Goal: Task Accomplishment & Management: Use online tool/utility

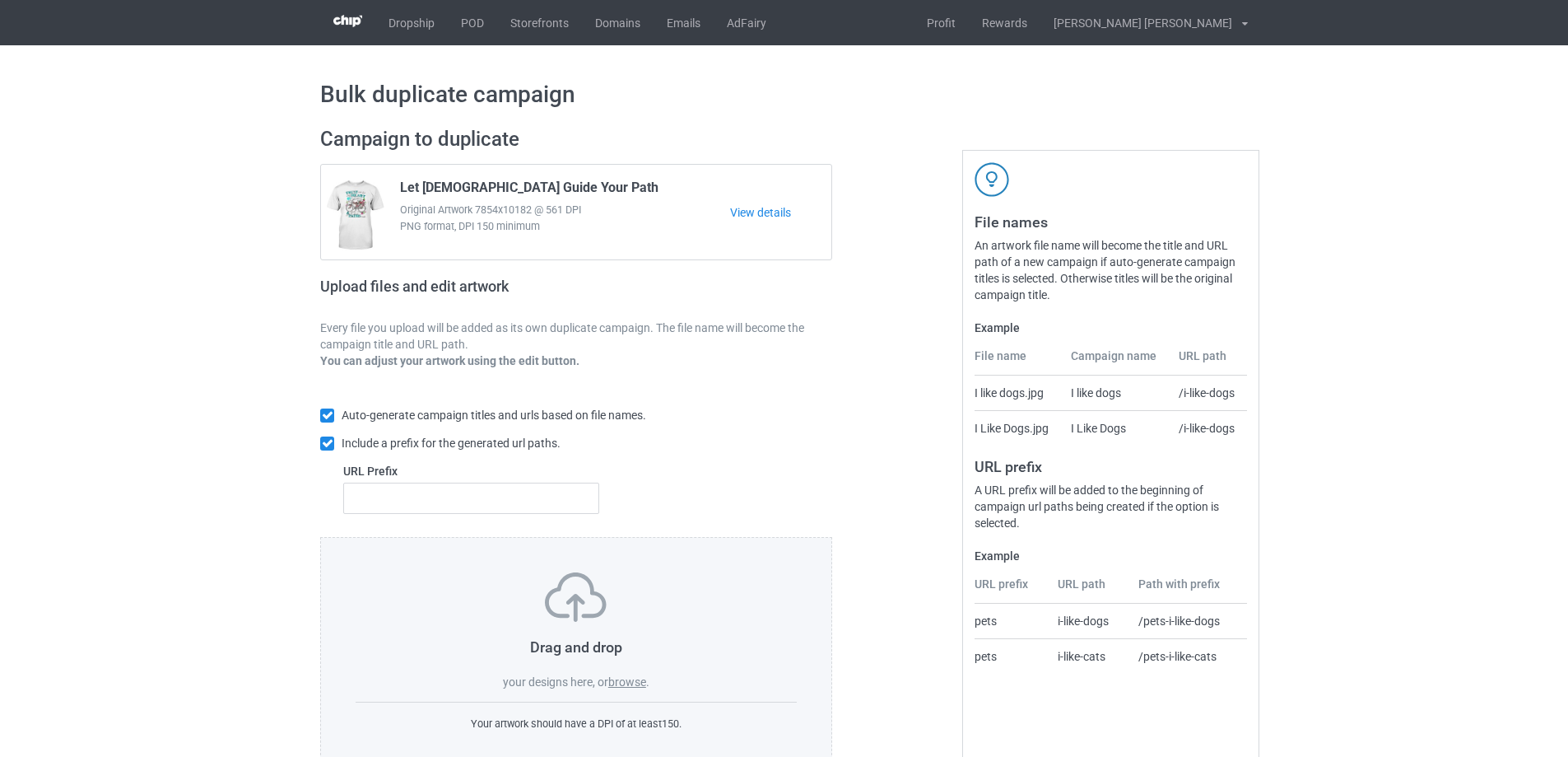
click at [628, 680] on label "browse" at bounding box center [628, 682] width 38 height 14
click at [0, 0] on input "browse" at bounding box center [0, 0] width 0 height 0
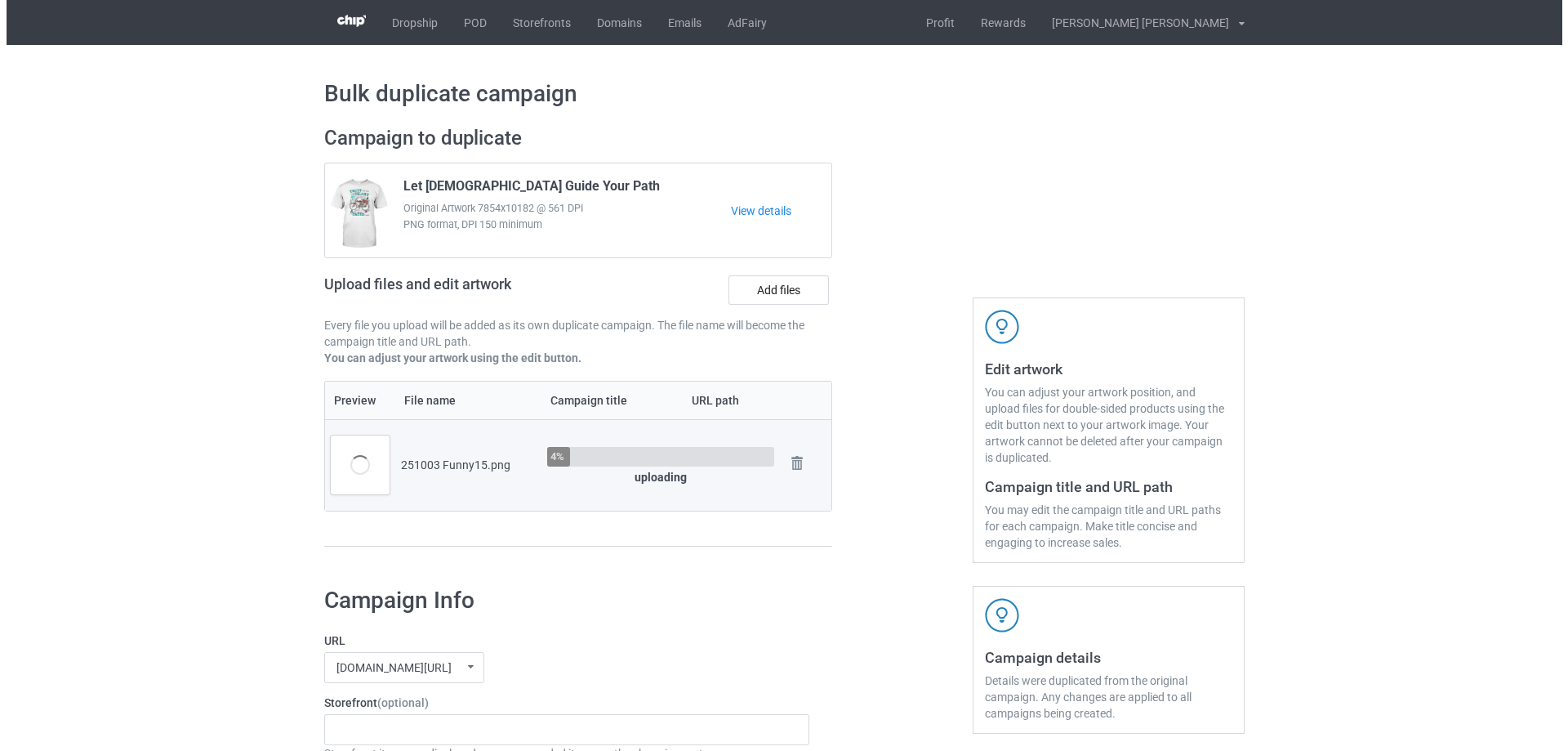
scroll to position [82, 0]
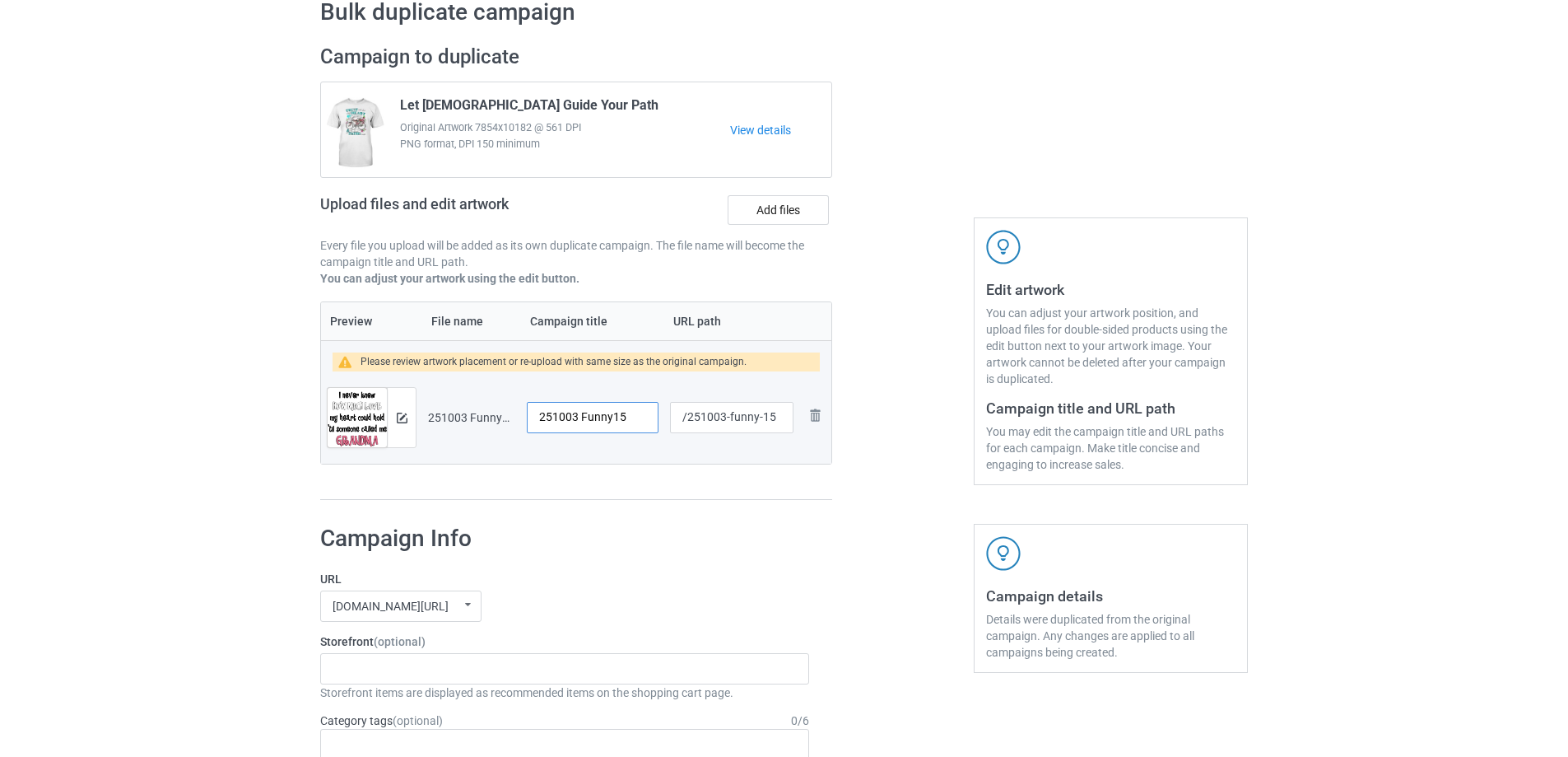
click at [615, 422] on input "251003 Funny15" at bounding box center [593, 418] width 132 height 31
type input "Grandma"
drag, startPoint x: 760, startPoint y: 418, endPoint x: 730, endPoint y: 419, distance: 30.0
click at [730, 419] on input "/251003-funny-15" at bounding box center [732, 418] width 123 height 31
type input "/251003-15"
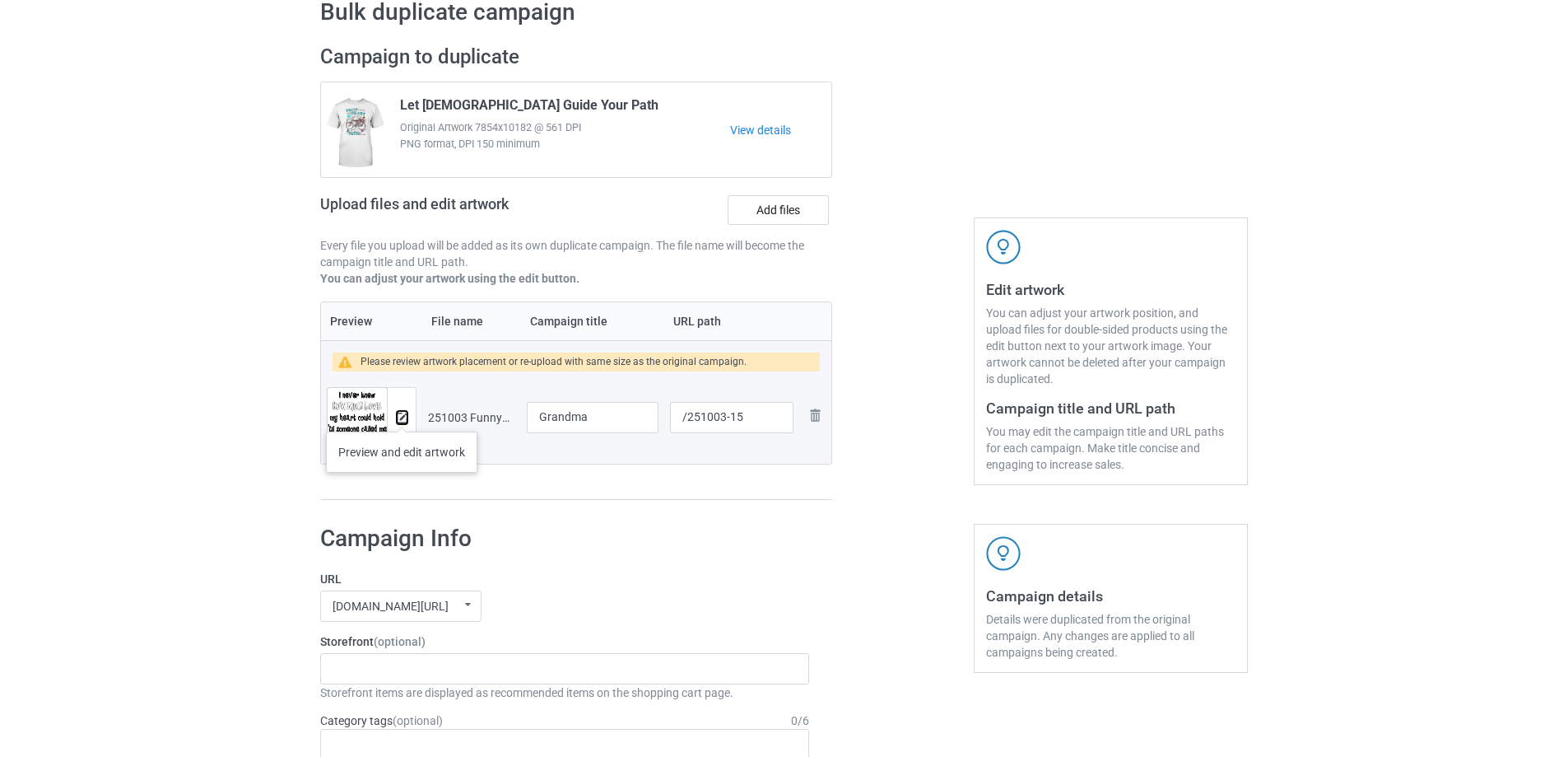
click at [403, 416] on img at bounding box center [402, 418] width 11 height 11
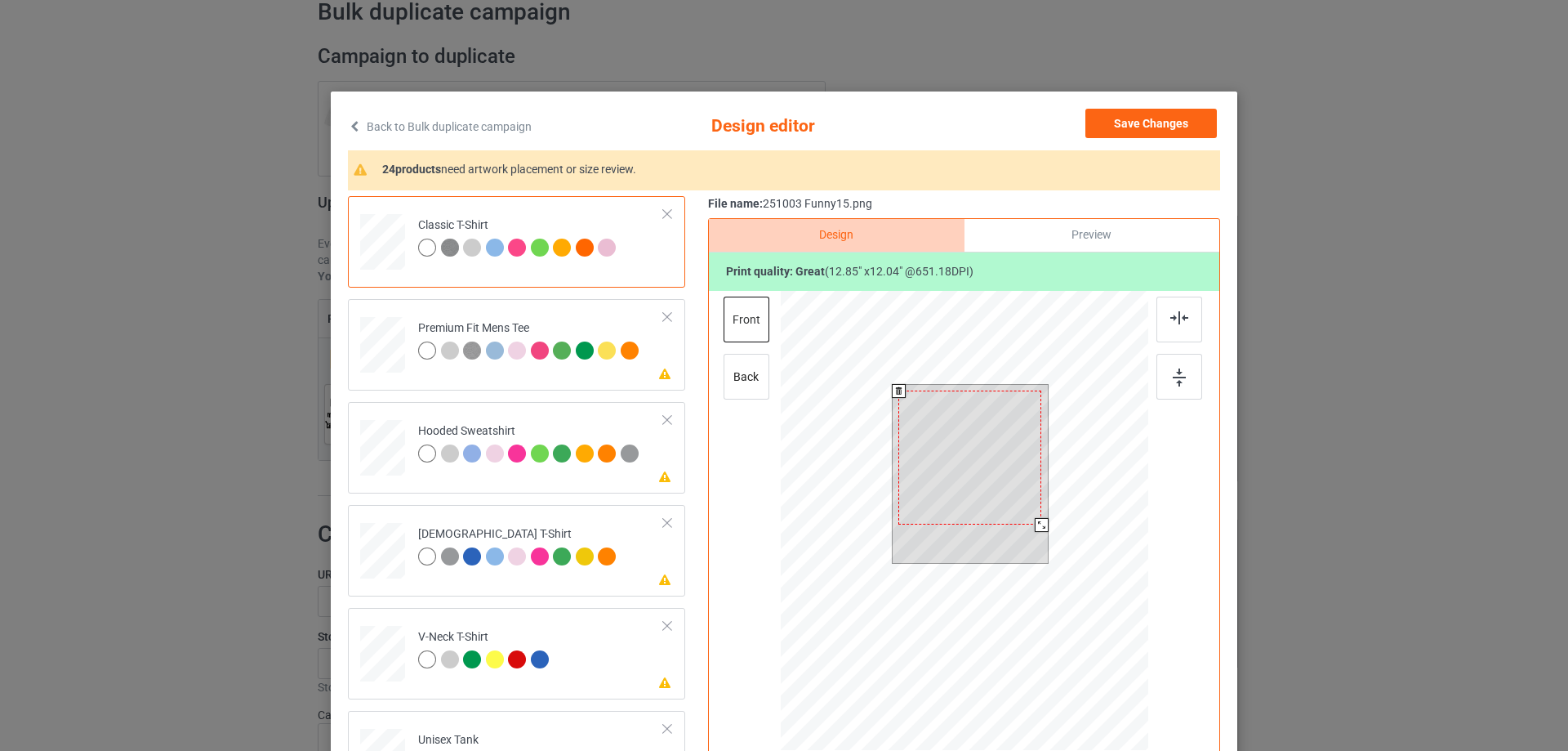
drag, startPoint x: 1040, startPoint y: 532, endPoint x: 1013, endPoint y: 511, distance: 34.2
click at [1035, 520] on div at bounding box center [1041, 524] width 14 height 14
click at [1014, 502] on div at bounding box center [973, 450] width 139 height 130
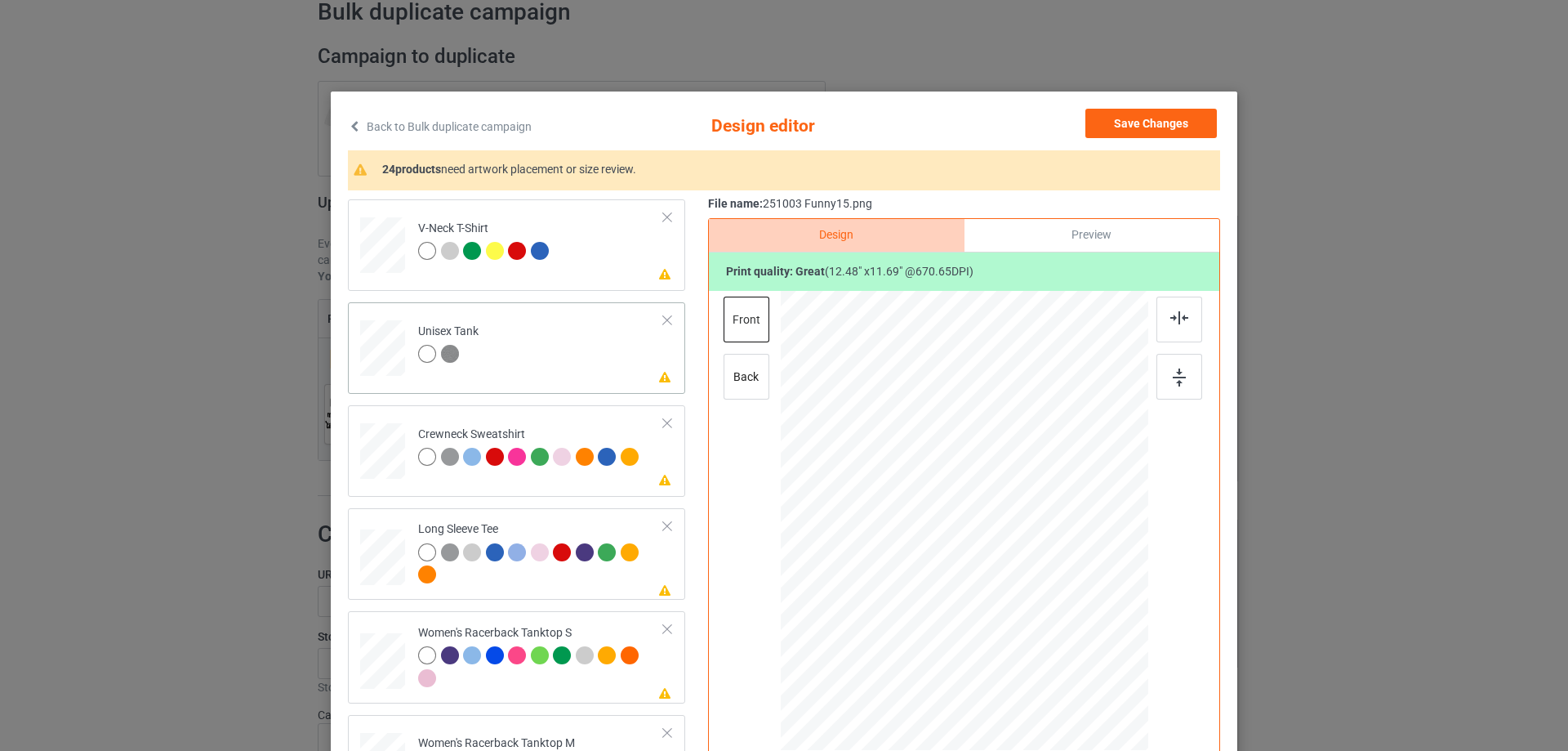
scroll to position [490, 0]
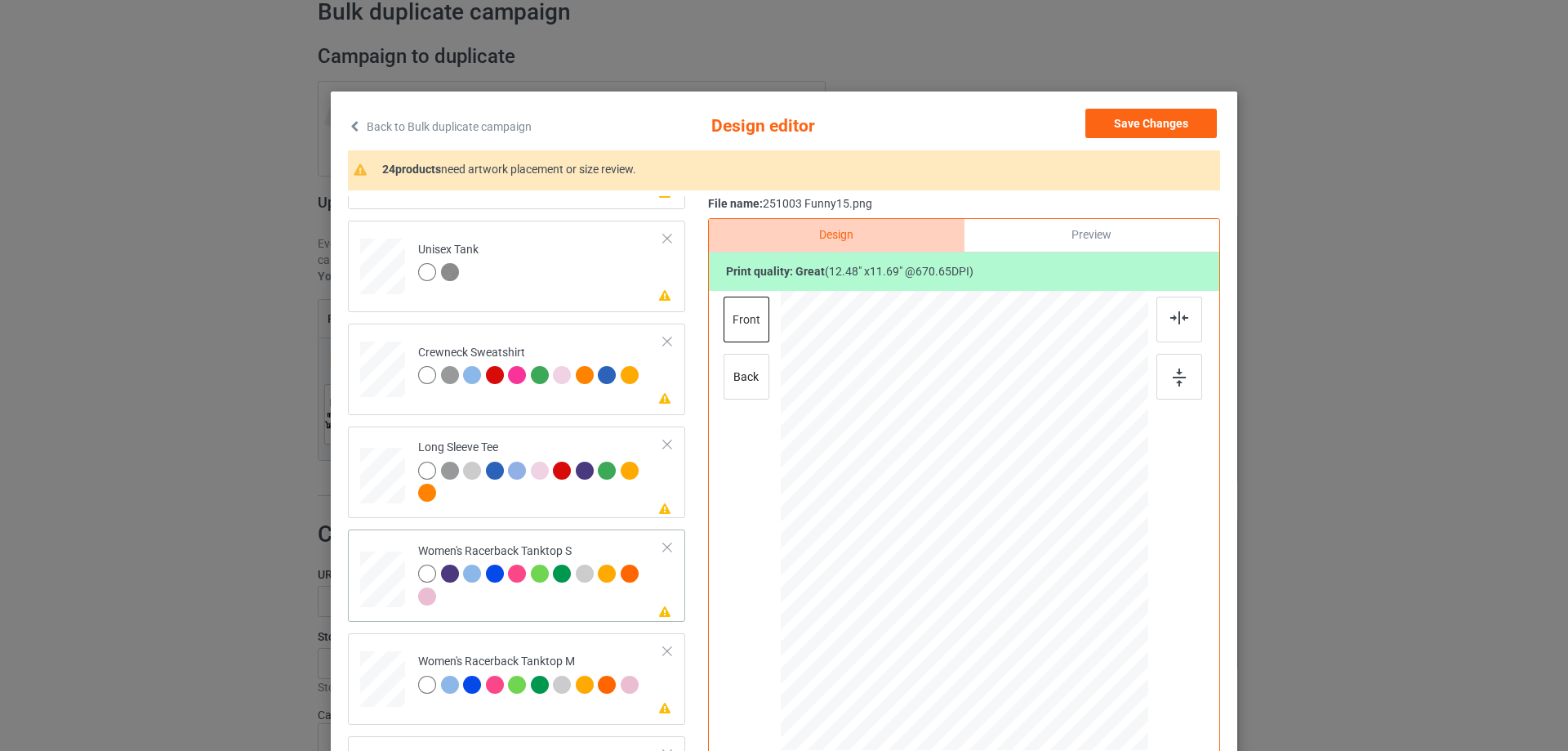
click at [383, 577] on div at bounding box center [383, 579] width 44 height 57
drag, startPoint x: 1068, startPoint y: 622, endPoint x: 1021, endPoint y: 563, distance: 75.4
click at [1059, 601] on div at bounding box center [964, 520] width 357 height 460
click at [1016, 553] on div at bounding box center [964, 520] width 184 height 172
click at [1170, 324] on img at bounding box center [1179, 318] width 18 height 14
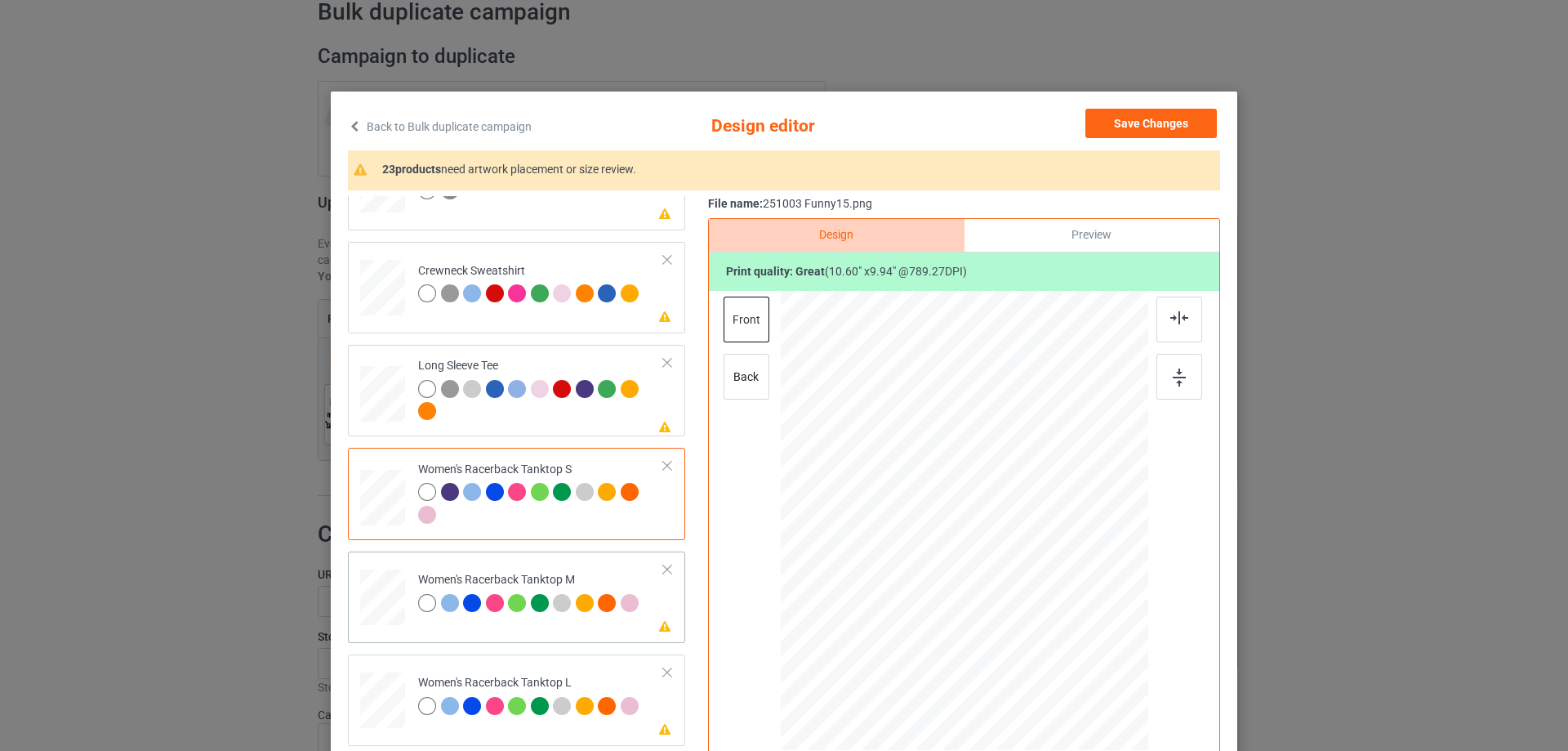
scroll to position [654, 0]
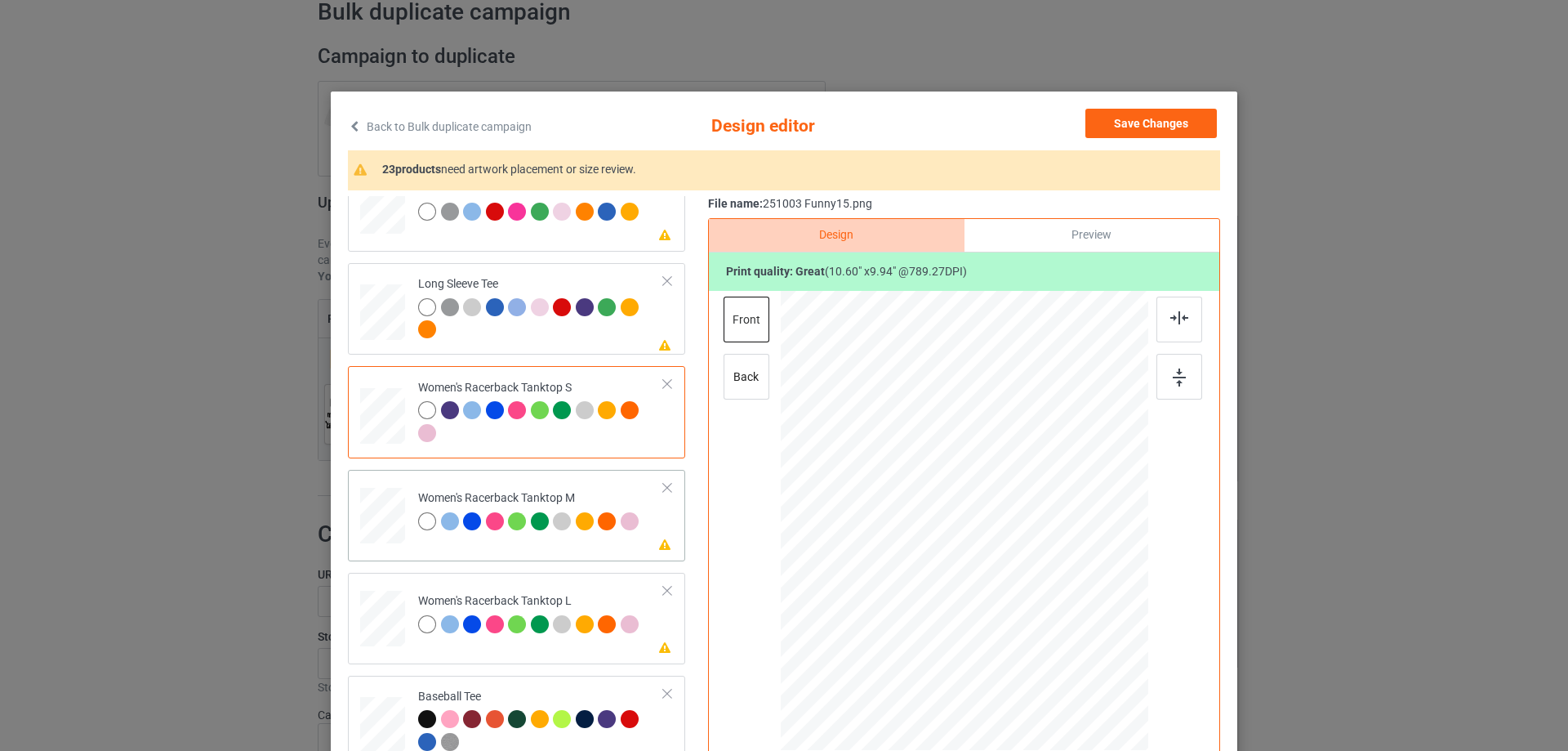
click at [393, 520] on div at bounding box center [383, 516] width 45 height 57
drag, startPoint x: 1064, startPoint y: 627, endPoint x: 1050, endPoint y: 603, distance: 27.8
click at [1050, 603] on div at bounding box center [1054, 604] width 14 height 14
drag, startPoint x: 1004, startPoint y: 569, endPoint x: 1143, endPoint y: 387, distance: 229.0
click at [1003, 574] on div at bounding box center [963, 525] width 181 height 169
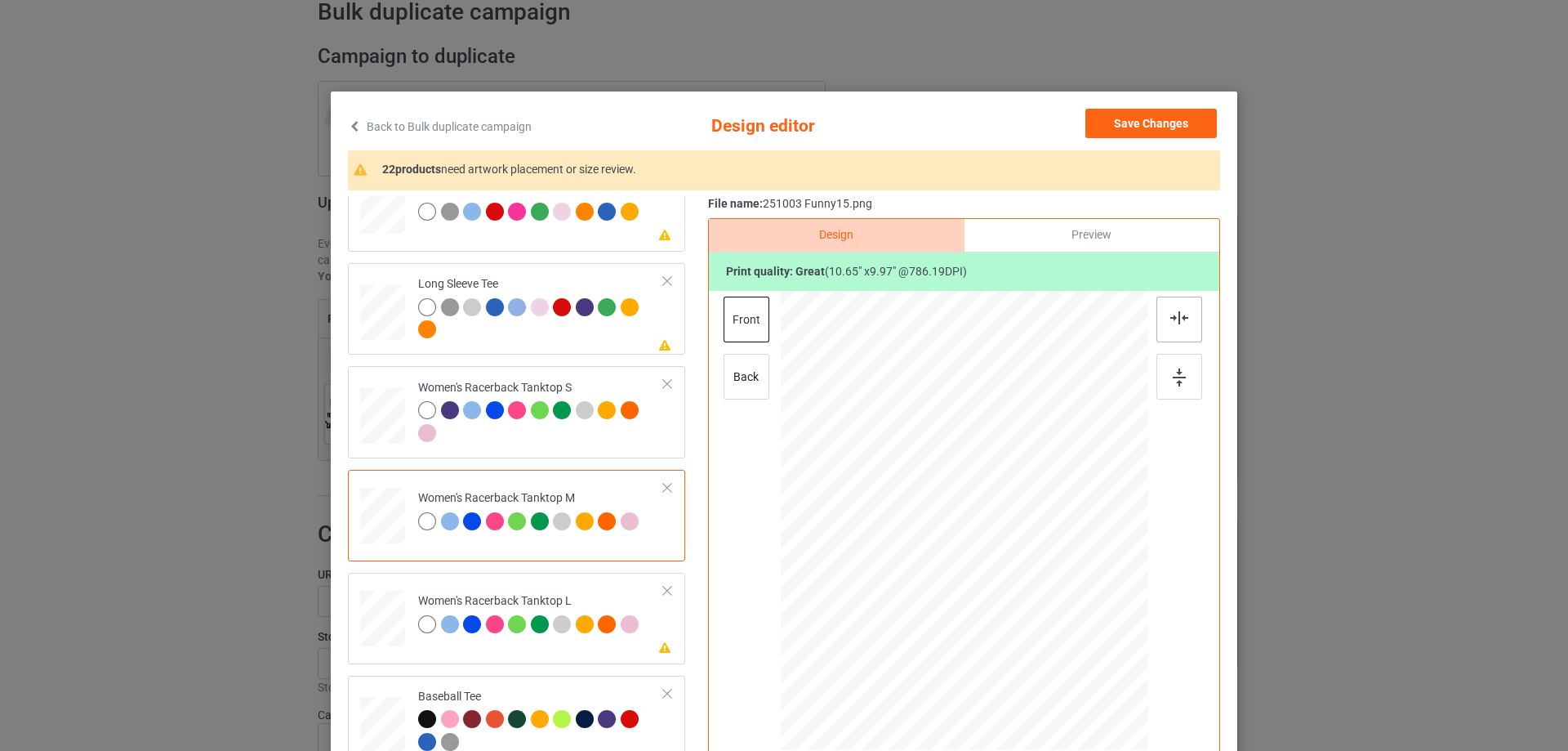
click at [1174, 328] on div at bounding box center [1179, 319] width 46 height 46
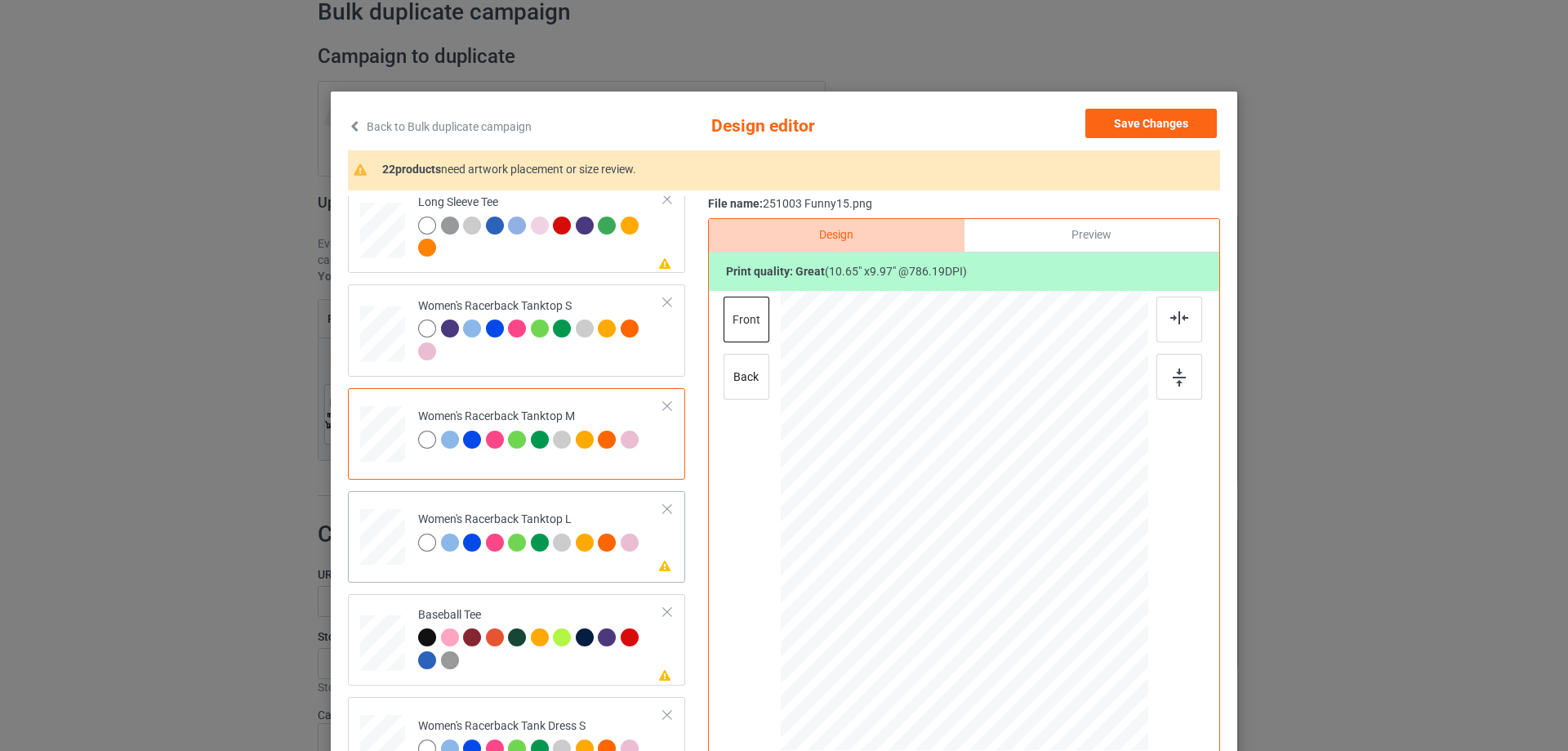
click at [383, 559] on div at bounding box center [383, 537] width 45 height 54
drag, startPoint x: 1068, startPoint y: 627, endPoint x: 1050, endPoint y: 604, distance: 29.2
click at [1050, 604] on div at bounding box center [1052, 604] width 14 height 14
click at [988, 560] on div at bounding box center [964, 529] width 178 height 167
click at [999, 513] on div at bounding box center [964, 525] width 178 height 167
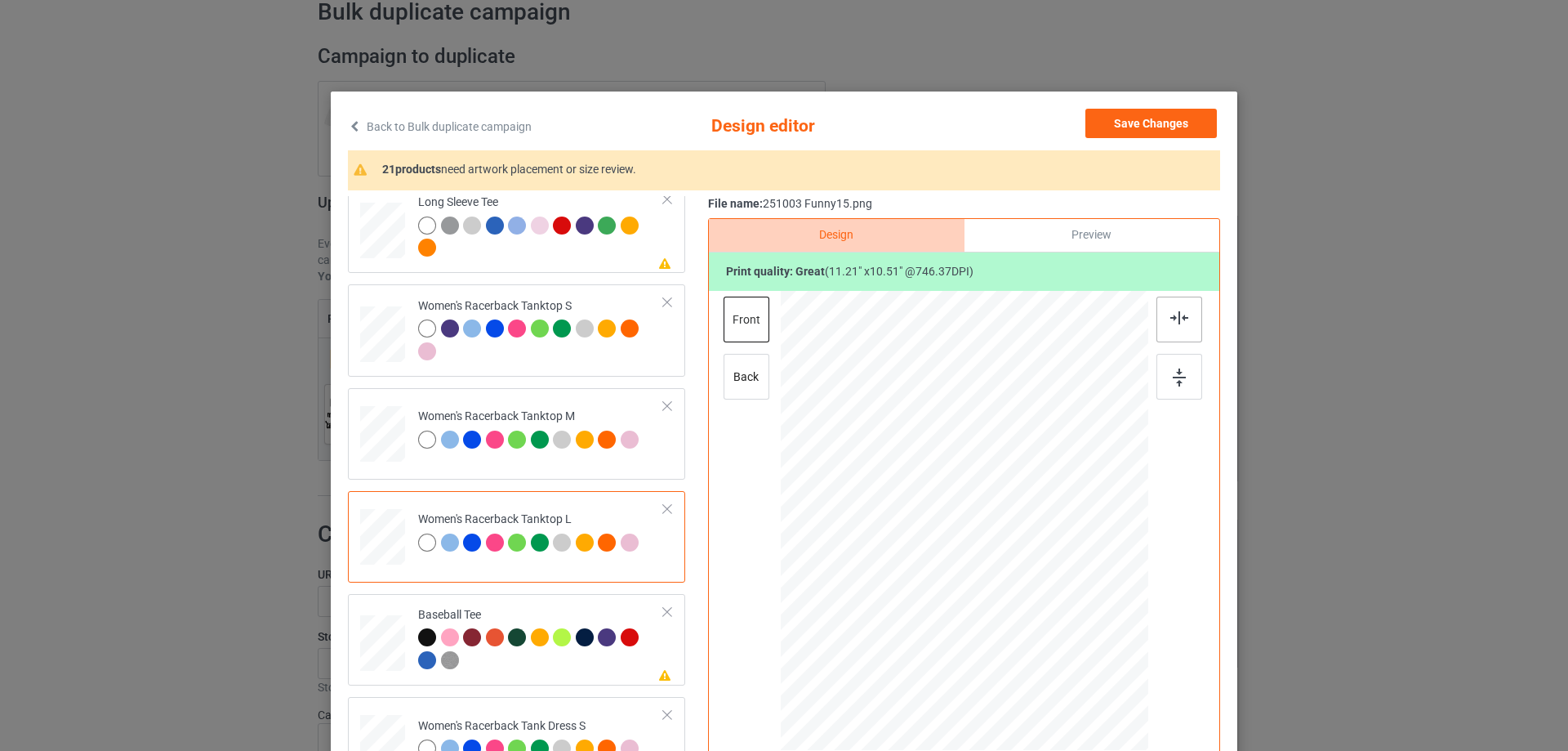
click at [1170, 317] on img at bounding box center [1179, 318] width 18 height 14
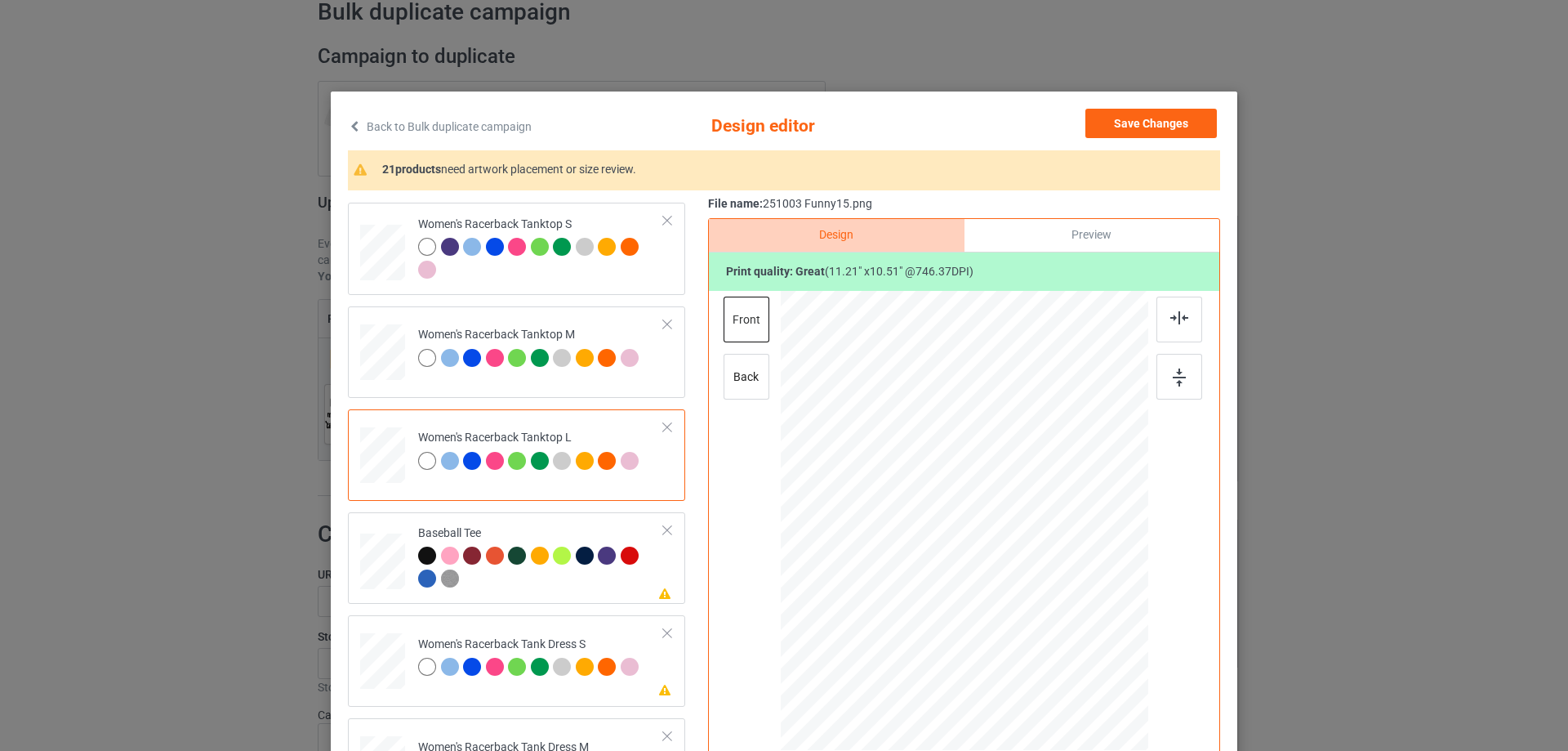
scroll to position [899, 0]
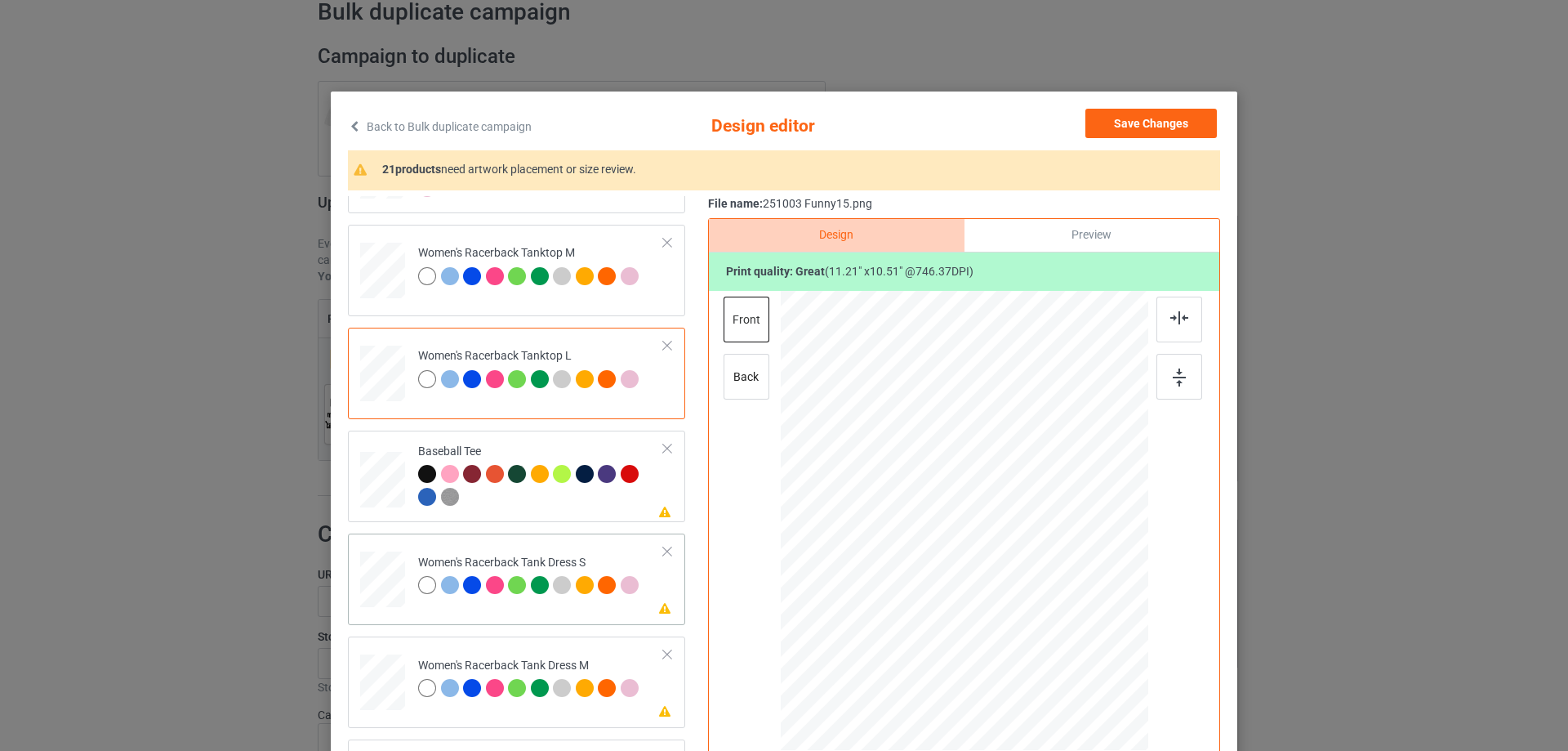
click at [383, 565] on div at bounding box center [383, 579] width 37 height 57
drag, startPoint x: 1048, startPoint y: 605, endPoint x: 1000, endPoint y: 568, distance: 60.6
click at [1044, 586] on div at bounding box center [965, 520] width 302 height 460
drag, startPoint x: 979, startPoint y: 562, endPoint x: 983, endPoint y: 528, distance: 34.2
click at [983, 528] on div at bounding box center [967, 486] width 158 height 149
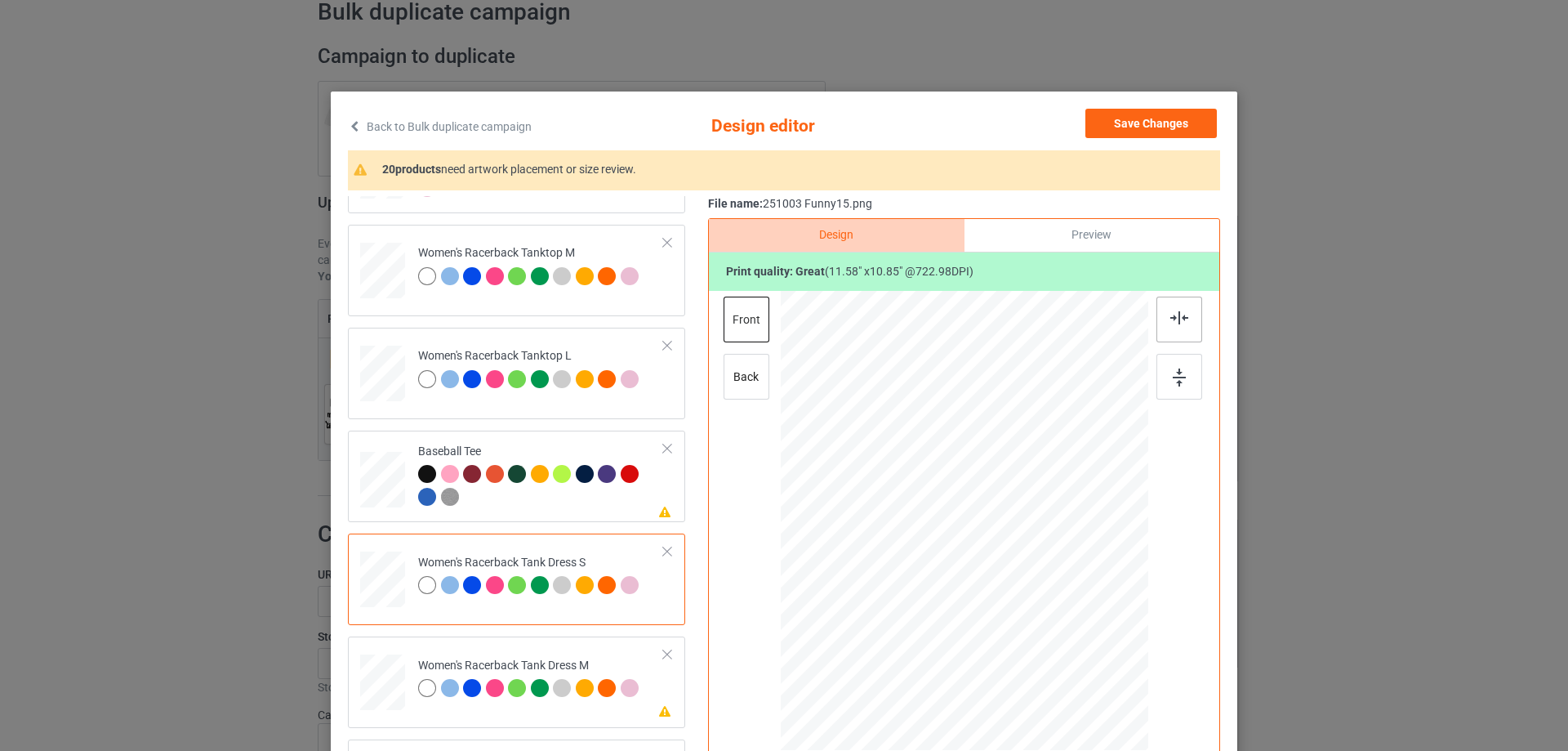
click at [1175, 326] on div at bounding box center [1179, 319] width 46 height 46
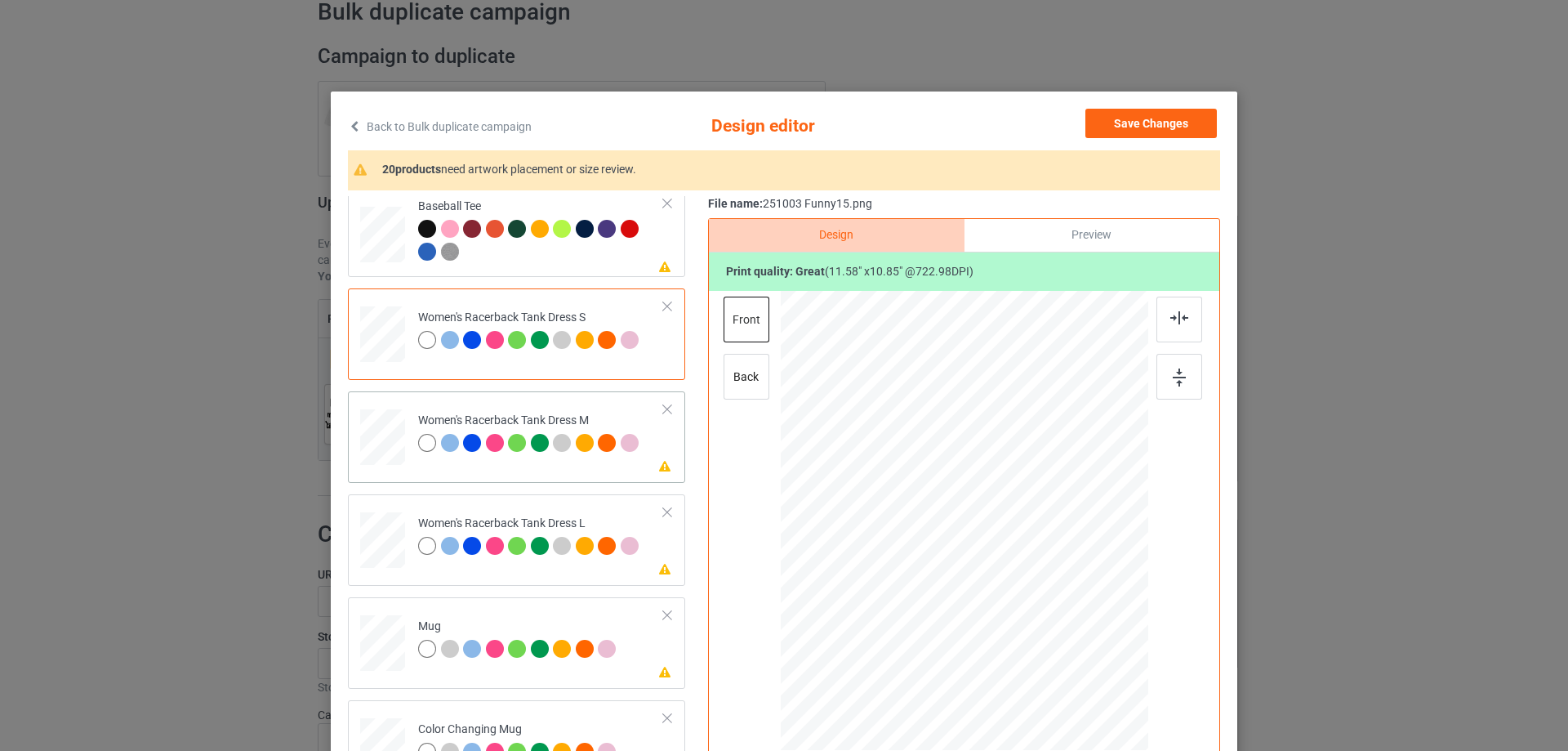
click at [374, 424] on div at bounding box center [383, 438] width 38 height 57
drag, startPoint x: 1054, startPoint y: 611, endPoint x: 1044, endPoint y: 599, distance: 15.6
click at [1044, 599] on div at bounding box center [1045, 597] width 14 height 14
drag, startPoint x: 1001, startPoint y: 569, endPoint x: 1004, endPoint y: 539, distance: 30.1
click at [1004, 539] on div at bounding box center [967, 490] width 164 height 154
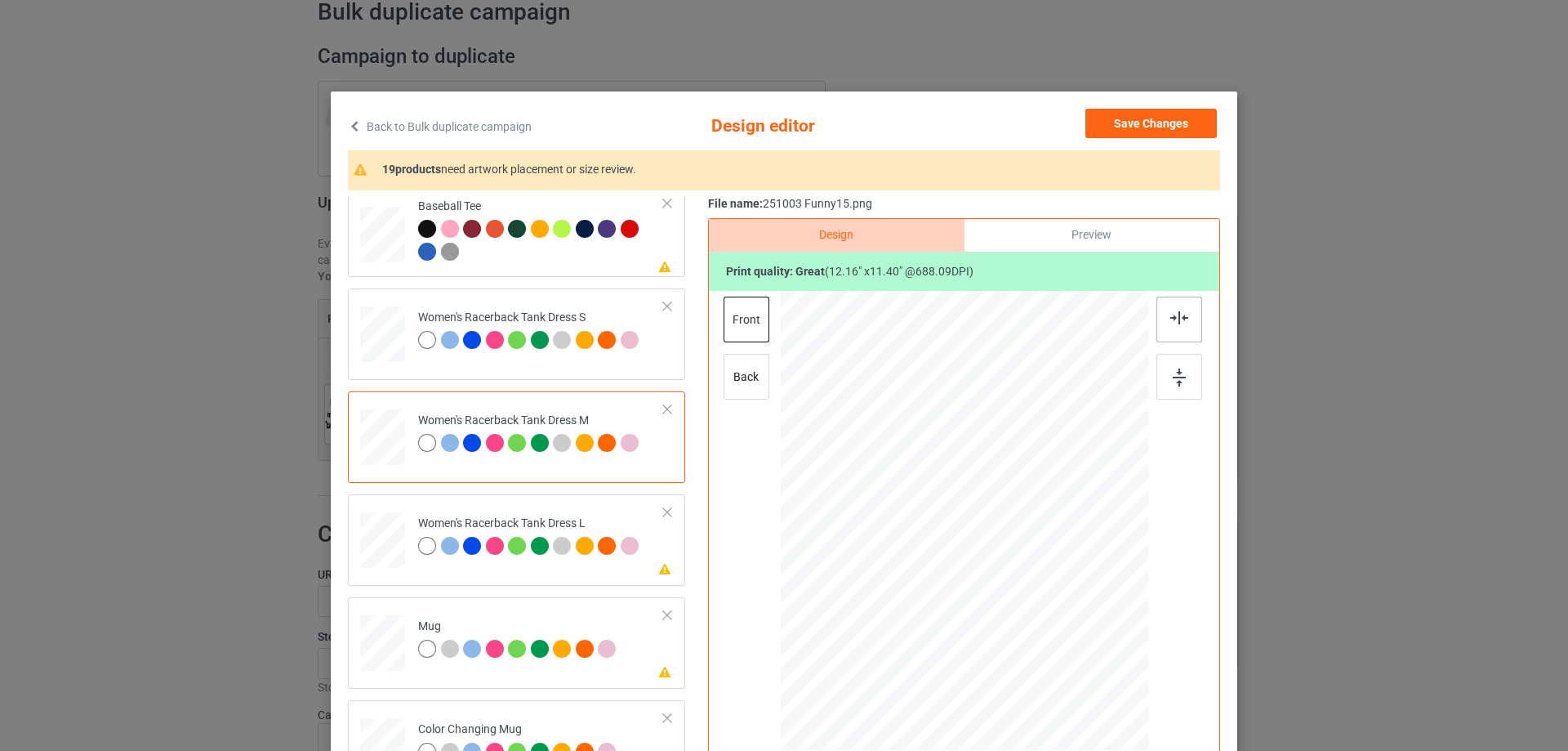
click at [1178, 329] on div at bounding box center [1179, 319] width 46 height 46
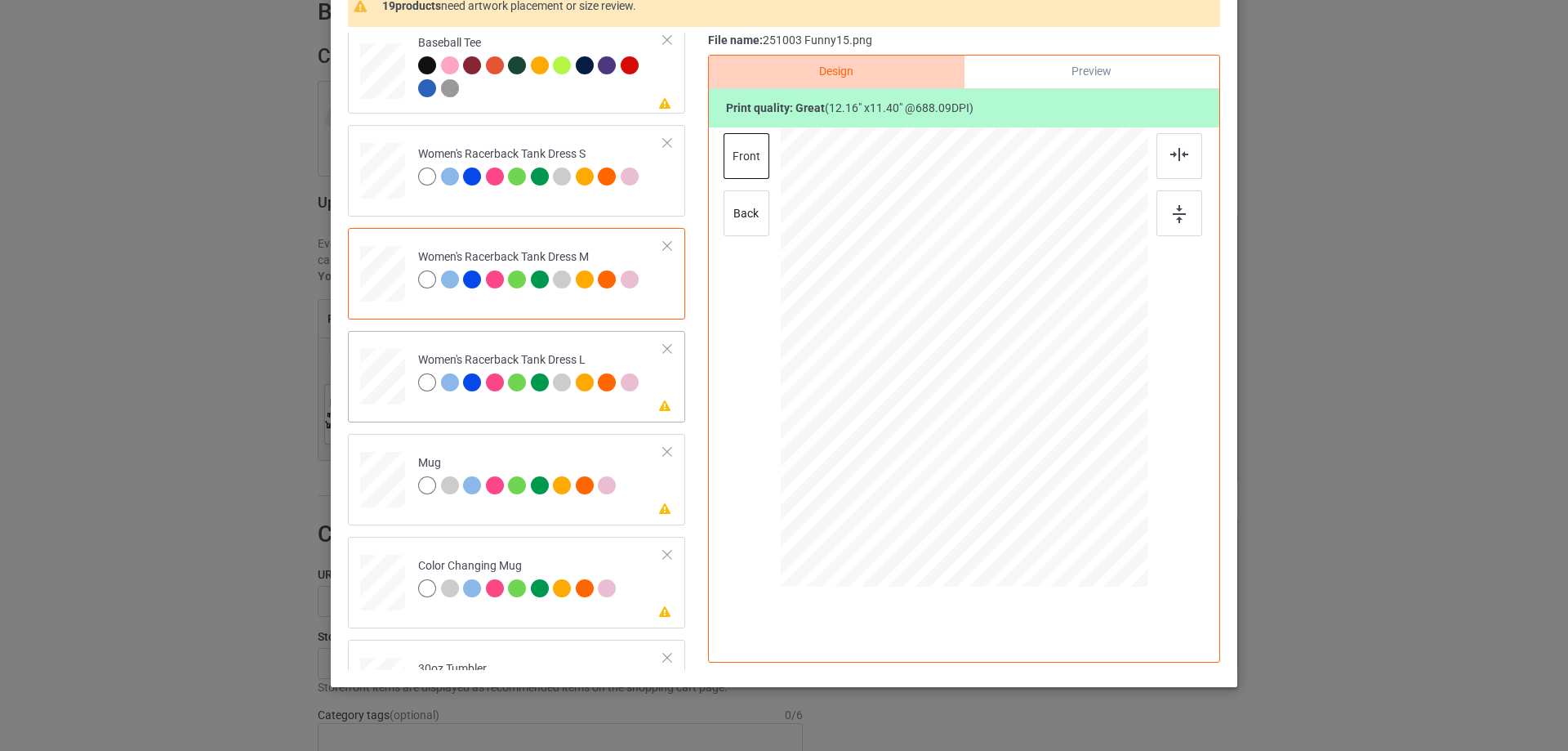
click at [378, 370] on div at bounding box center [383, 376] width 40 height 57
drag, startPoint x: 1059, startPoint y: 451, endPoint x: 986, endPoint y: 403, distance: 87.4
click at [1045, 437] on div at bounding box center [1050, 438] width 14 height 14
click at [987, 375] on div at bounding box center [967, 329] width 167 height 157
click at [1180, 155] on img at bounding box center [1179, 154] width 18 height 14
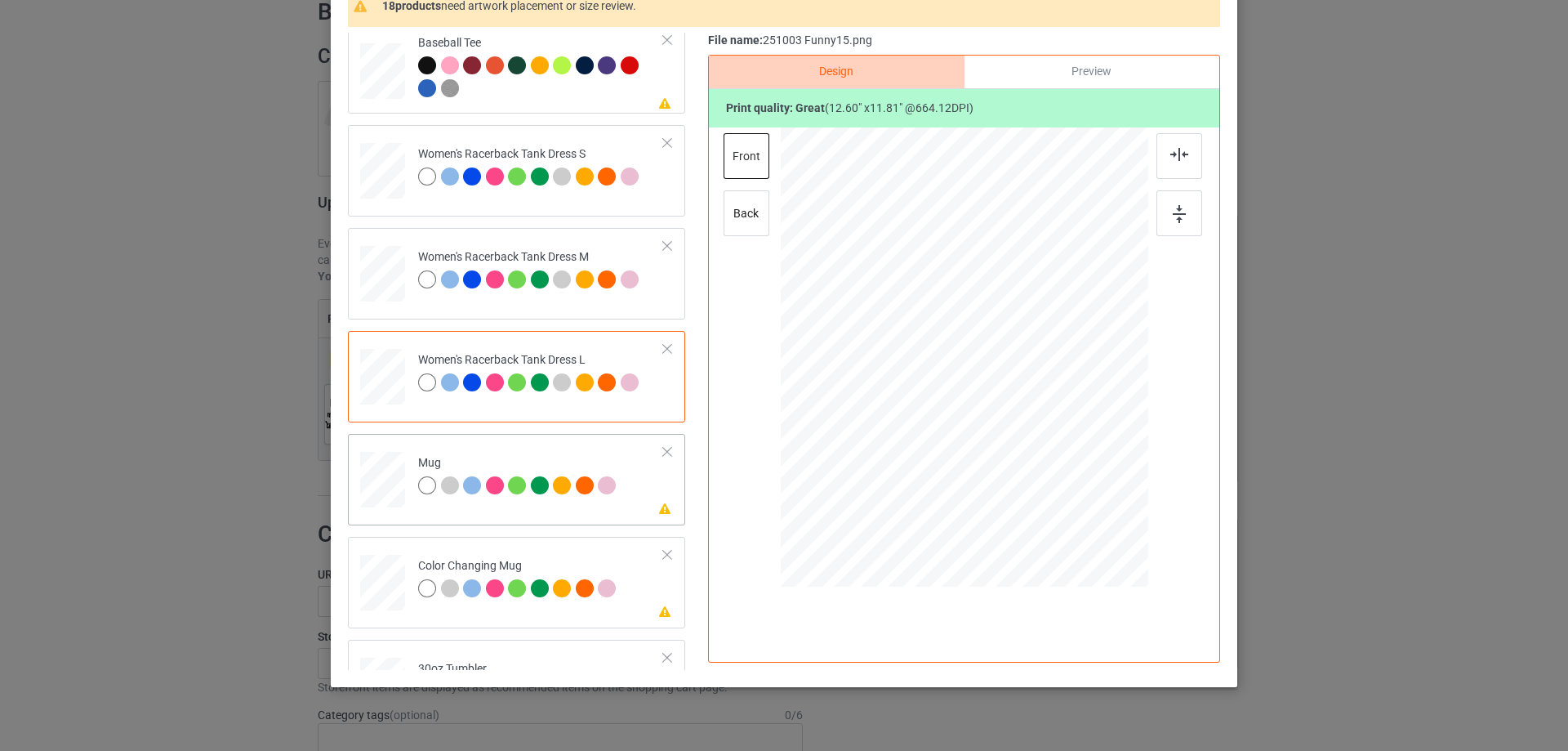
scroll to position [1307, 0]
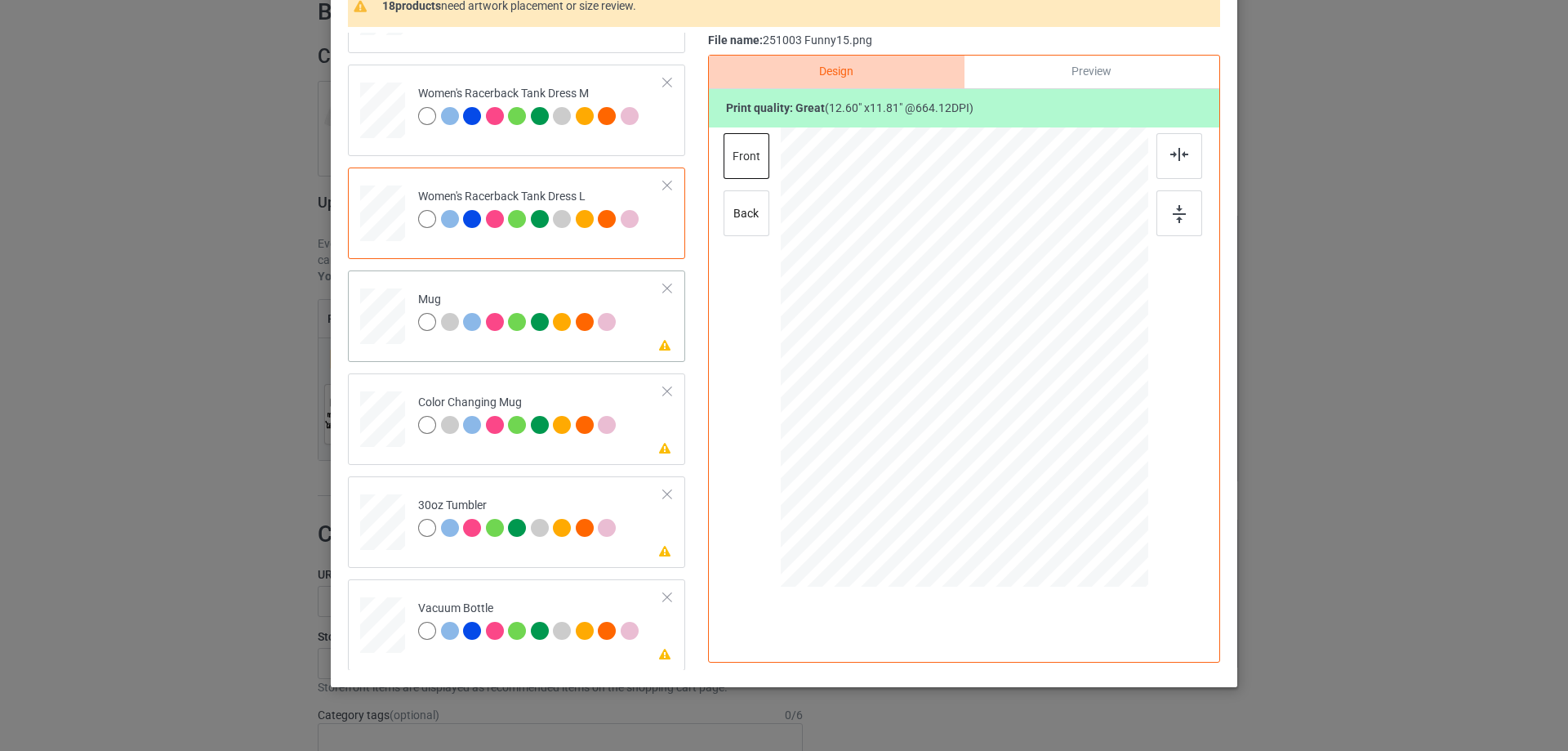
click at [385, 325] on div at bounding box center [383, 316] width 45 height 19
drag, startPoint x: 1066, startPoint y: 462, endPoint x: 1028, endPoint y: 412, distance: 62.8
click at [1028, 412] on div at bounding box center [1029, 417] width 14 height 14
drag, startPoint x: 910, startPoint y: 357, endPoint x: 1010, endPoint y: 357, distance: 100.0
click at [1010, 357] on div at bounding box center [1065, 356] width 130 height 122
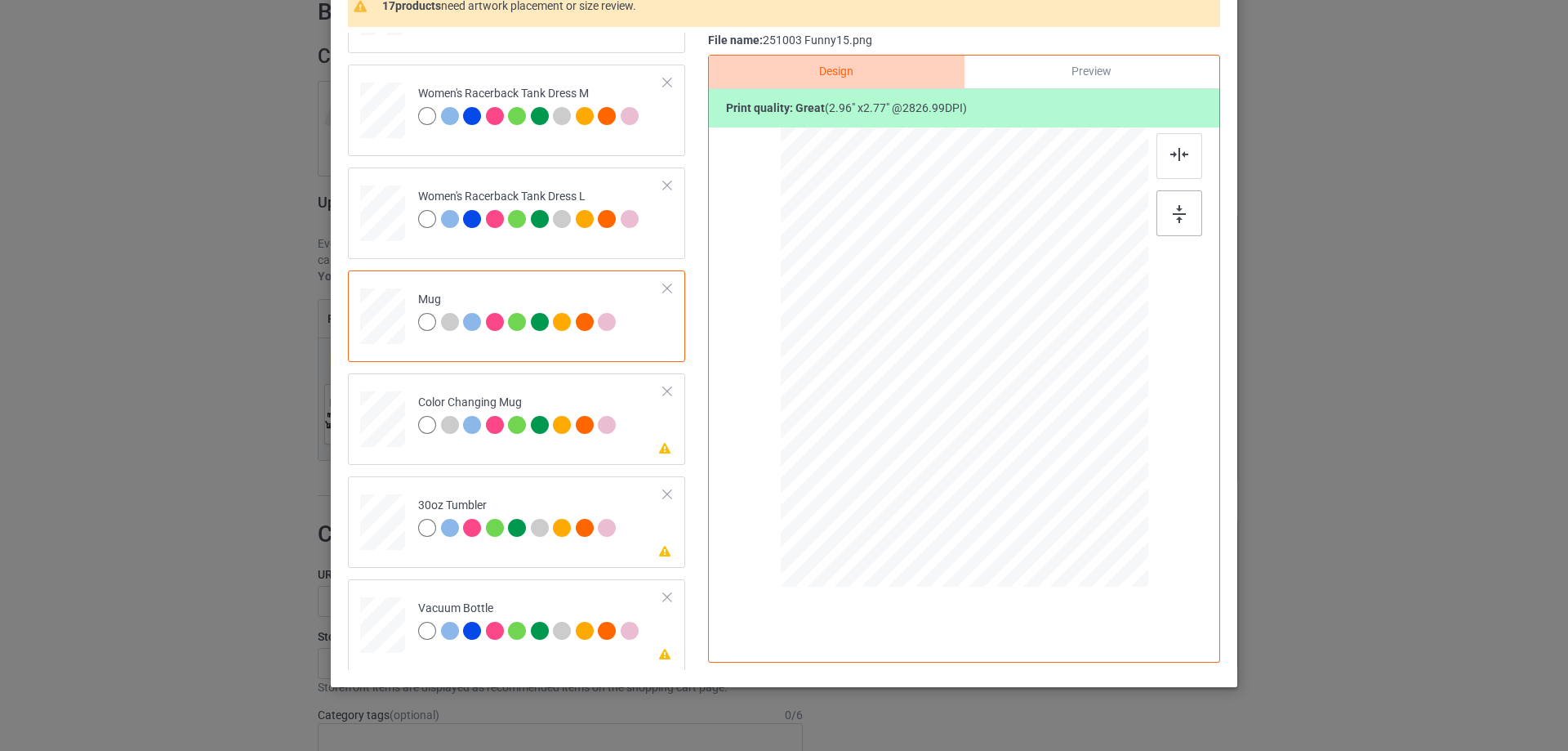
click at [1178, 215] on img at bounding box center [1179, 214] width 14 height 18
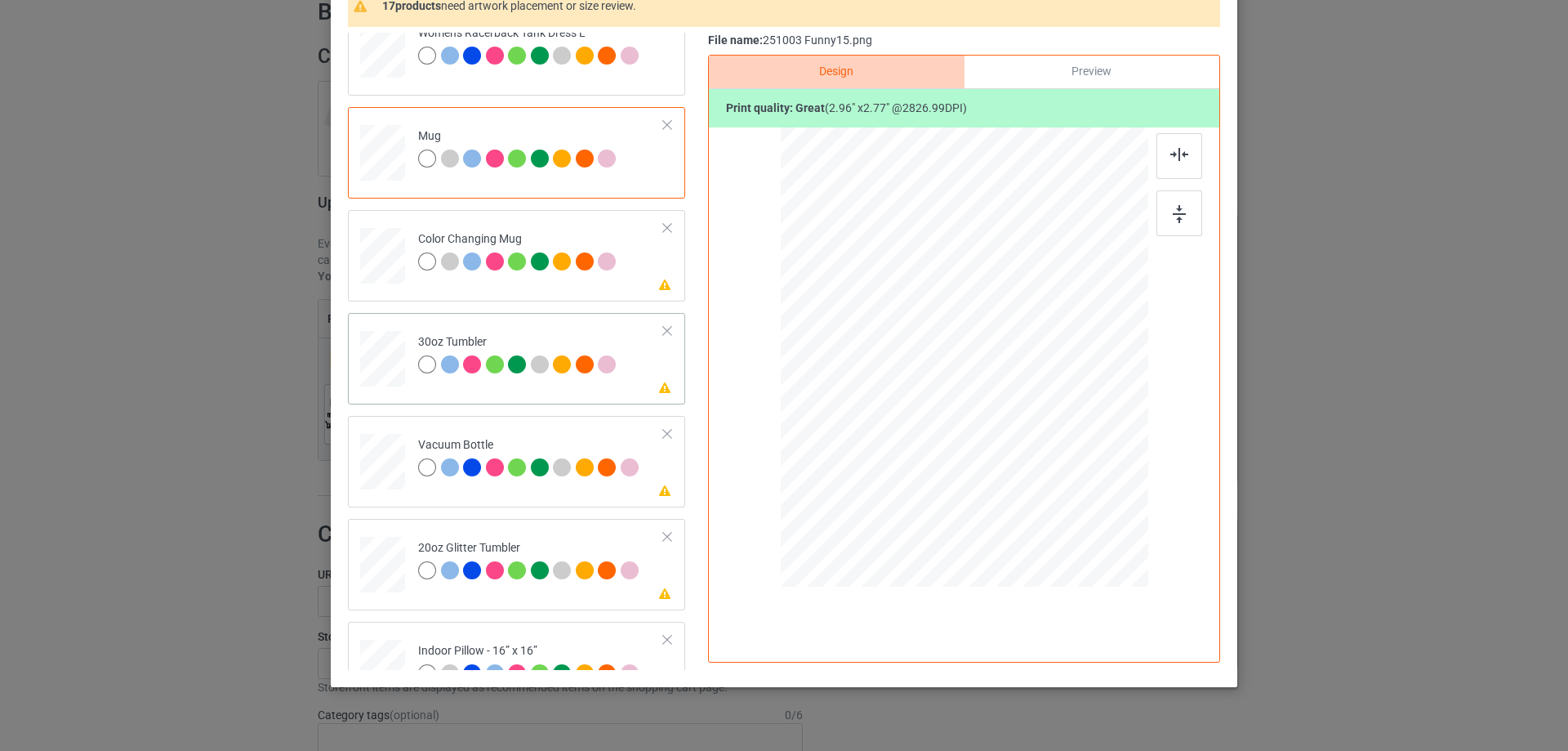
click at [395, 367] on div at bounding box center [383, 359] width 43 height 24
drag, startPoint x: 1062, startPoint y: 458, endPoint x: 1026, endPoint y: 424, distance: 49.5
click at [1027, 424] on div at bounding box center [1033, 422] width 14 height 14
drag, startPoint x: 943, startPoint y: 395, endPoint x: 924, endPoint y: 398, distance: 19.2
click at [924, 398] on div at bounding box center [877, 356] width 140 height 131
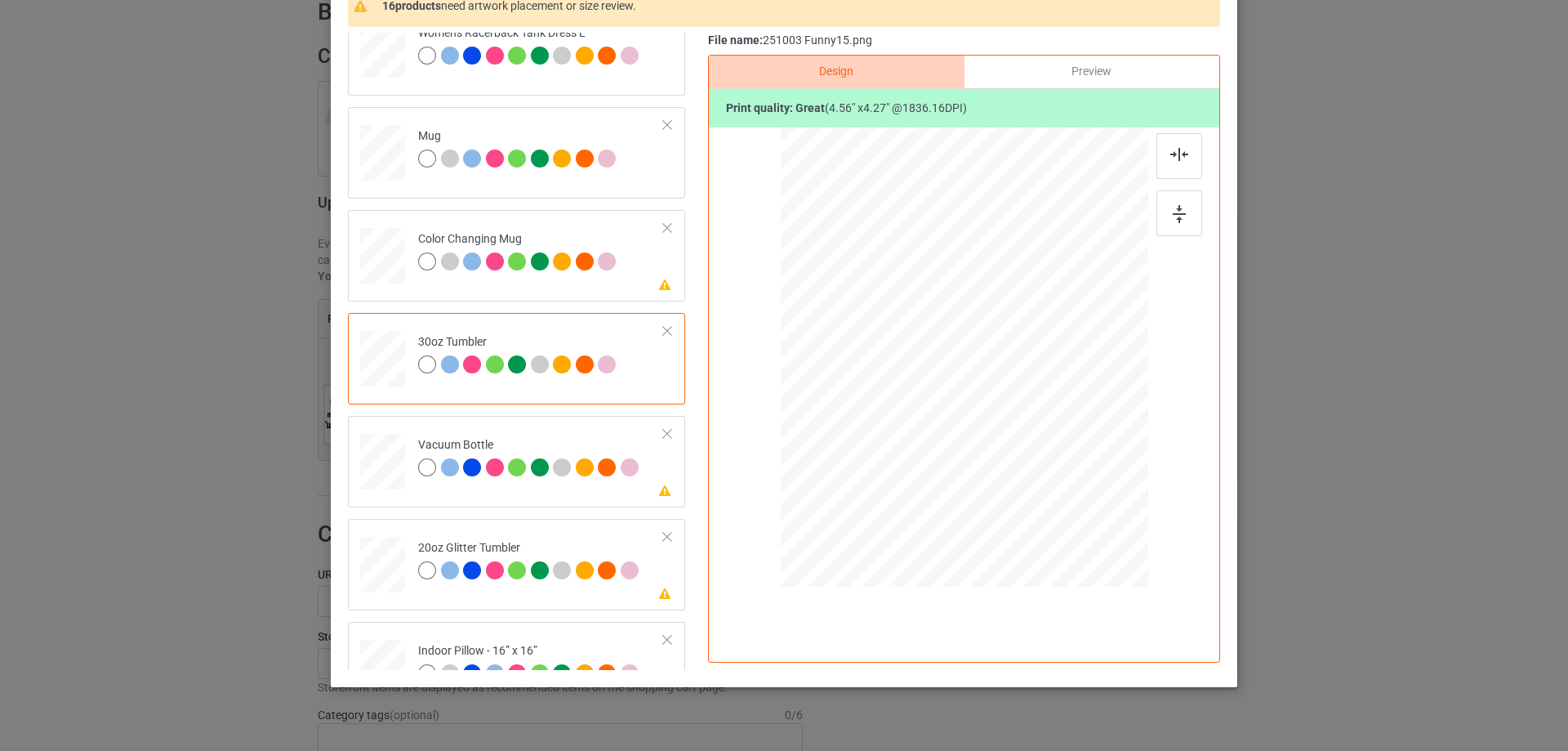
scroll to position [1552, 0]
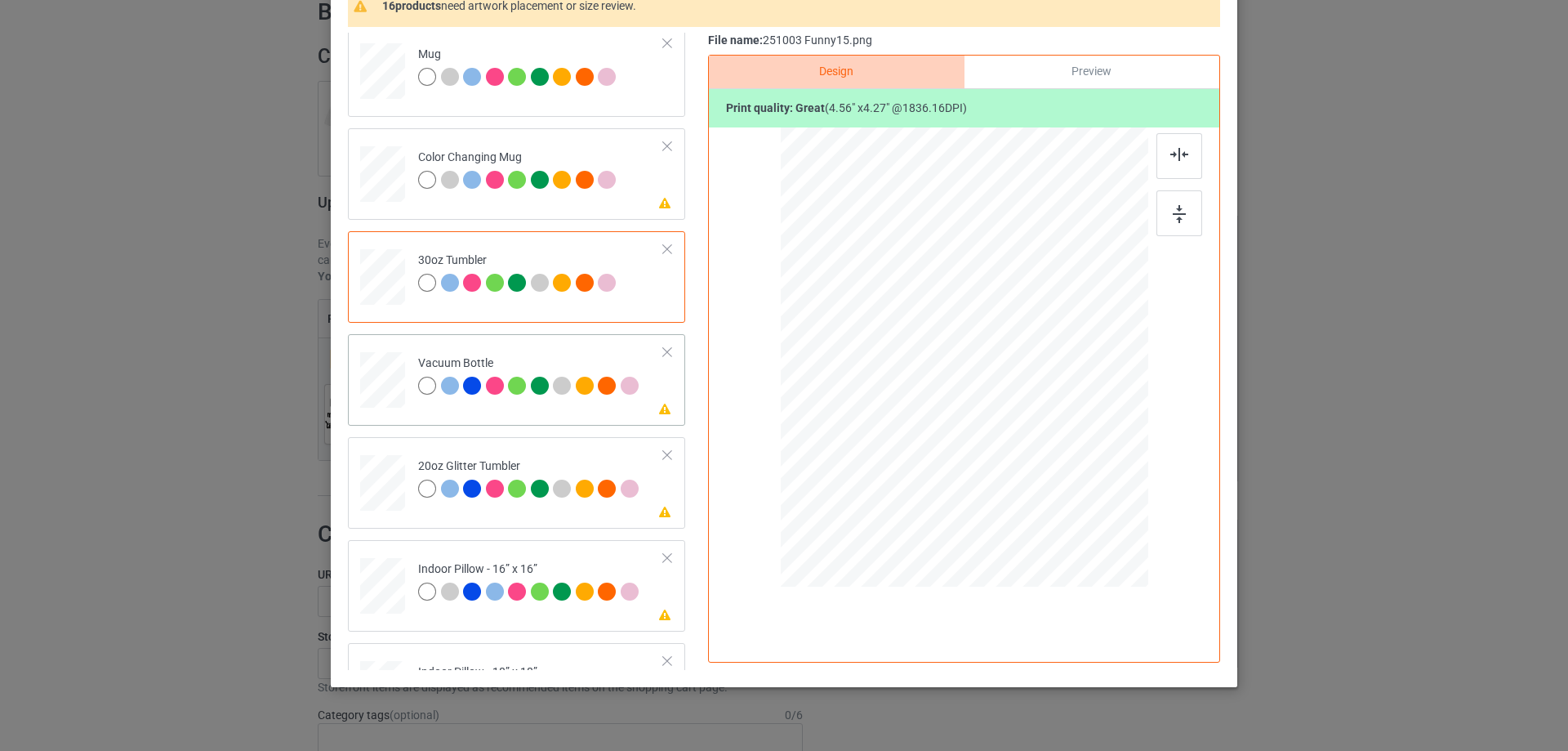
click at [381, 381] on div at bounding box center [383, 379] width 43 height 23
drag, startPoint x: 1065, startPoint y: 457, endPoint x: 1030, endPoint y: 412, distance: 57.0
click at [1030, 412] on div at bounding box center [1029, 417] width 14 height 14
drag, startPoint x: 1000, startPoint y: 392, endPoint x: 912, endPoint y: 388, distance: 88.1
click at [912, 388] on div at bounding box center [876, 354] width 130 height 122
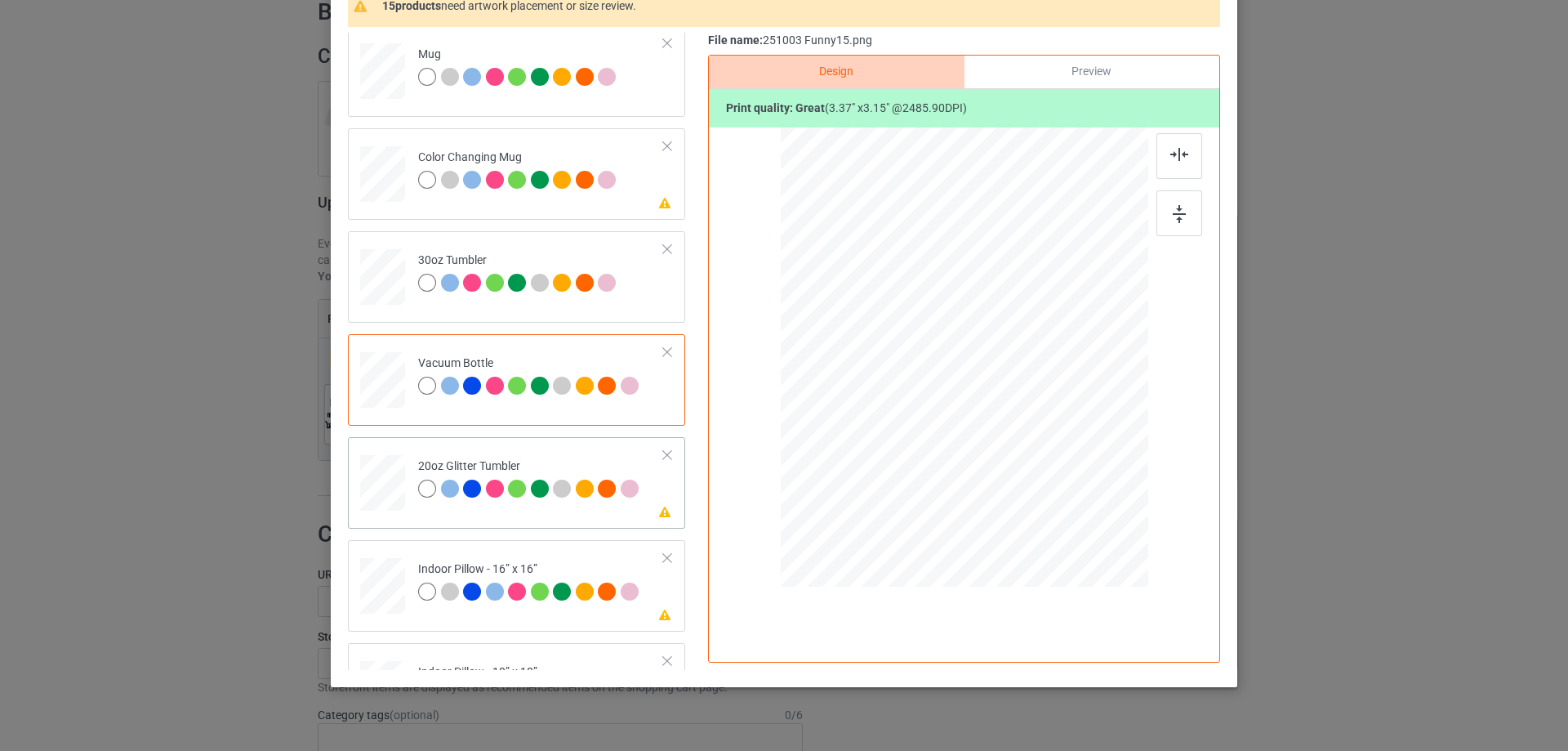
scroll to position [1715, 0]
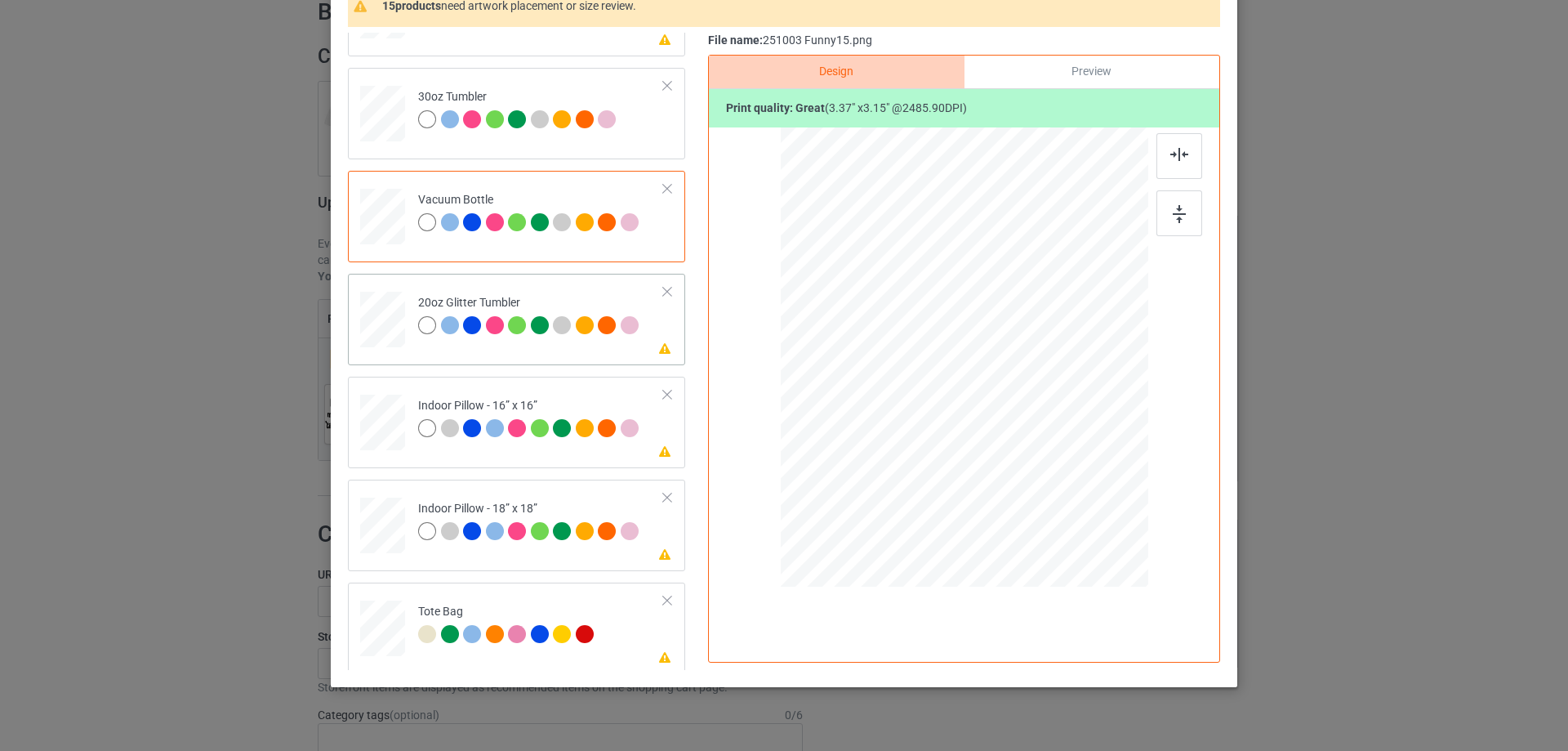
click at [392, 335] on div at bounding box center [383, 320] width 42 height 36
drag, startPoint x: 1068, startPoint y: 459, endPoint x: 969, endPoint y: 390, distance: 120.7
click at [1023, 423] on div at bounding box center [1030, 419] width 14 height 14
drag, startPoint x: 884, startPoint y: 352, endPoint x: 892, endPoint y: 331, distance: 22.5
click at [892, 331] on div at bounding box center [883, 303] width 127 height 119
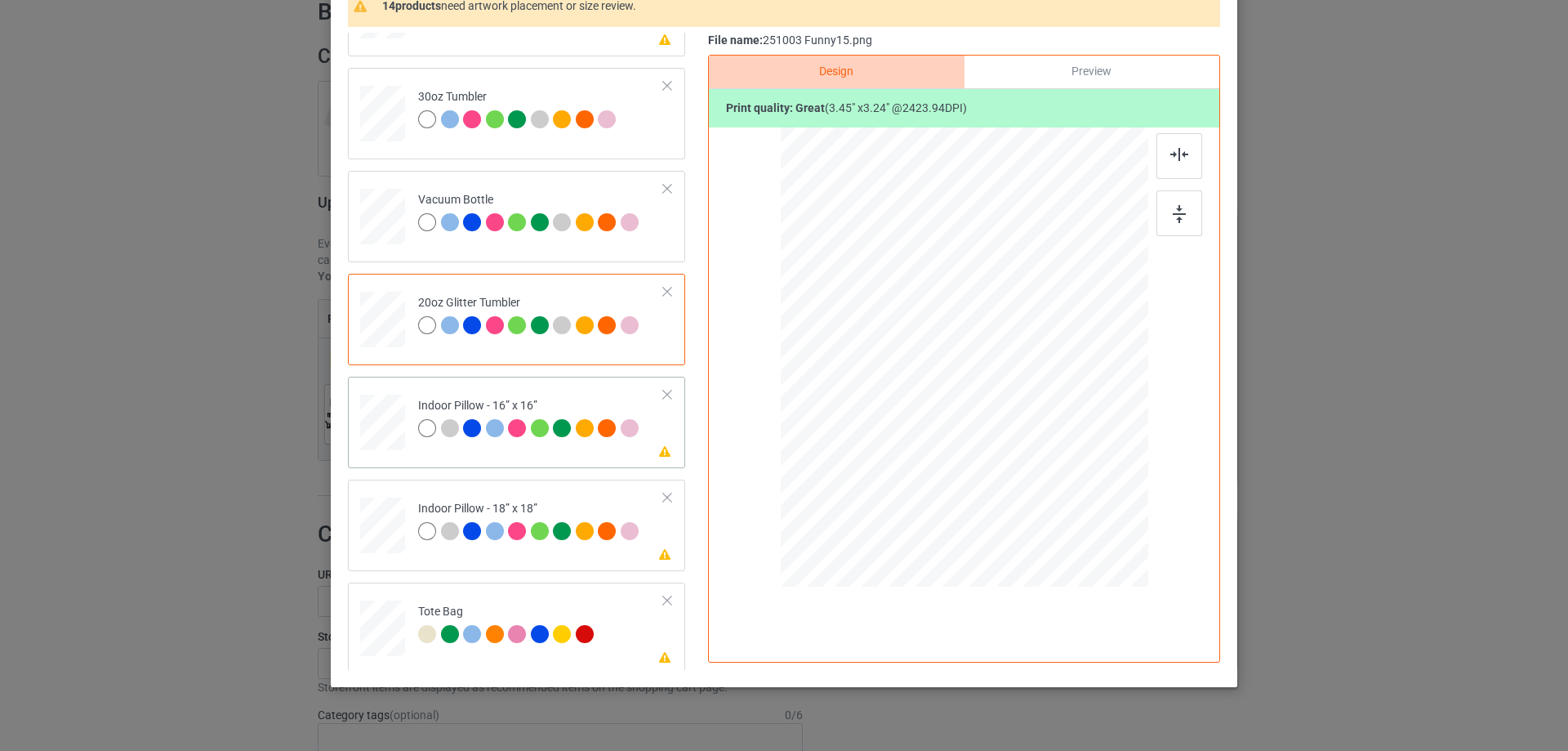
scroll to position [1797, 0]
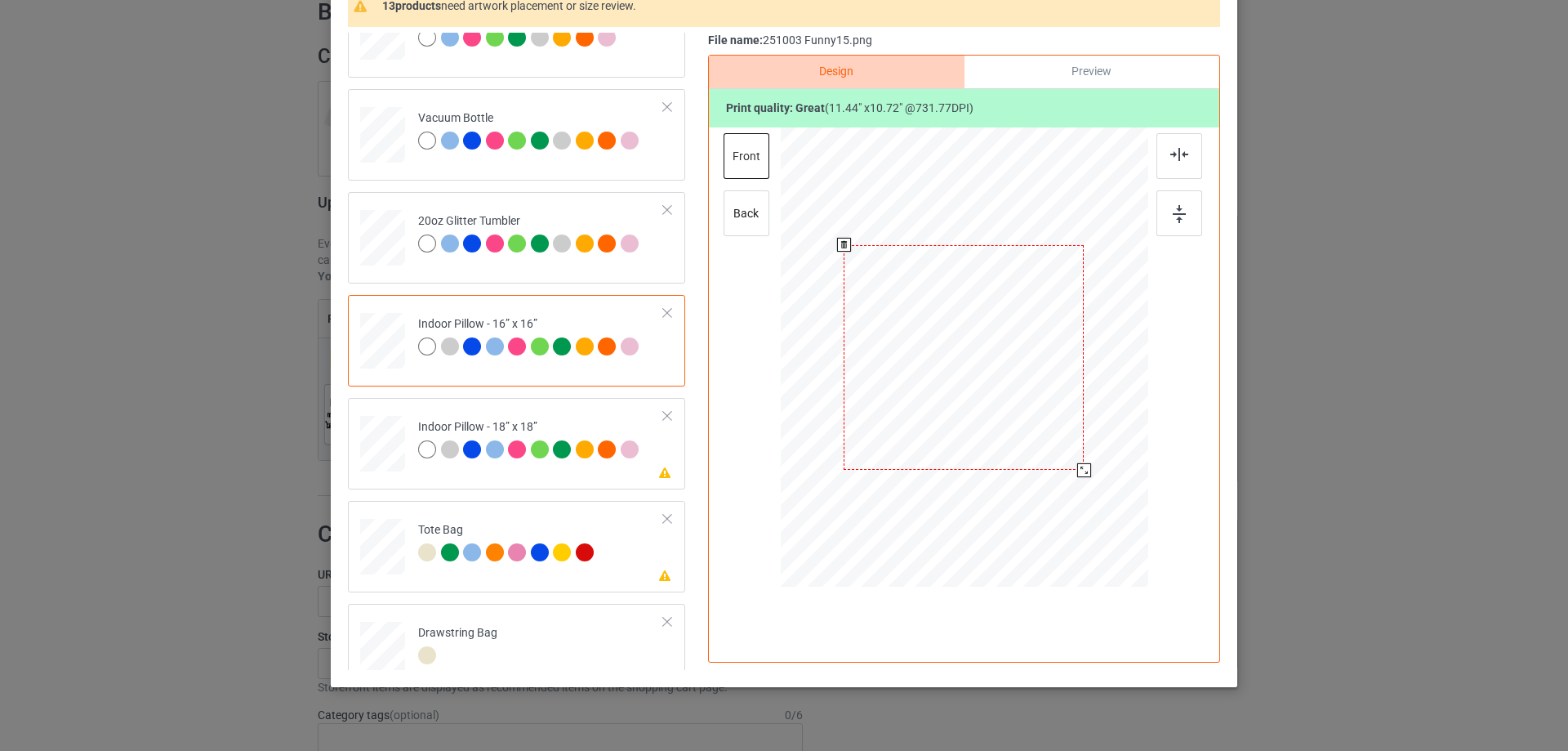
drag, startPoint x: 1069, startPoint y: 460, endPoint x: 1080, endPoint y: 467, distance: 13.0
click at [1080, 467] on div at bounding box center [1084, 469] width 14 height 14
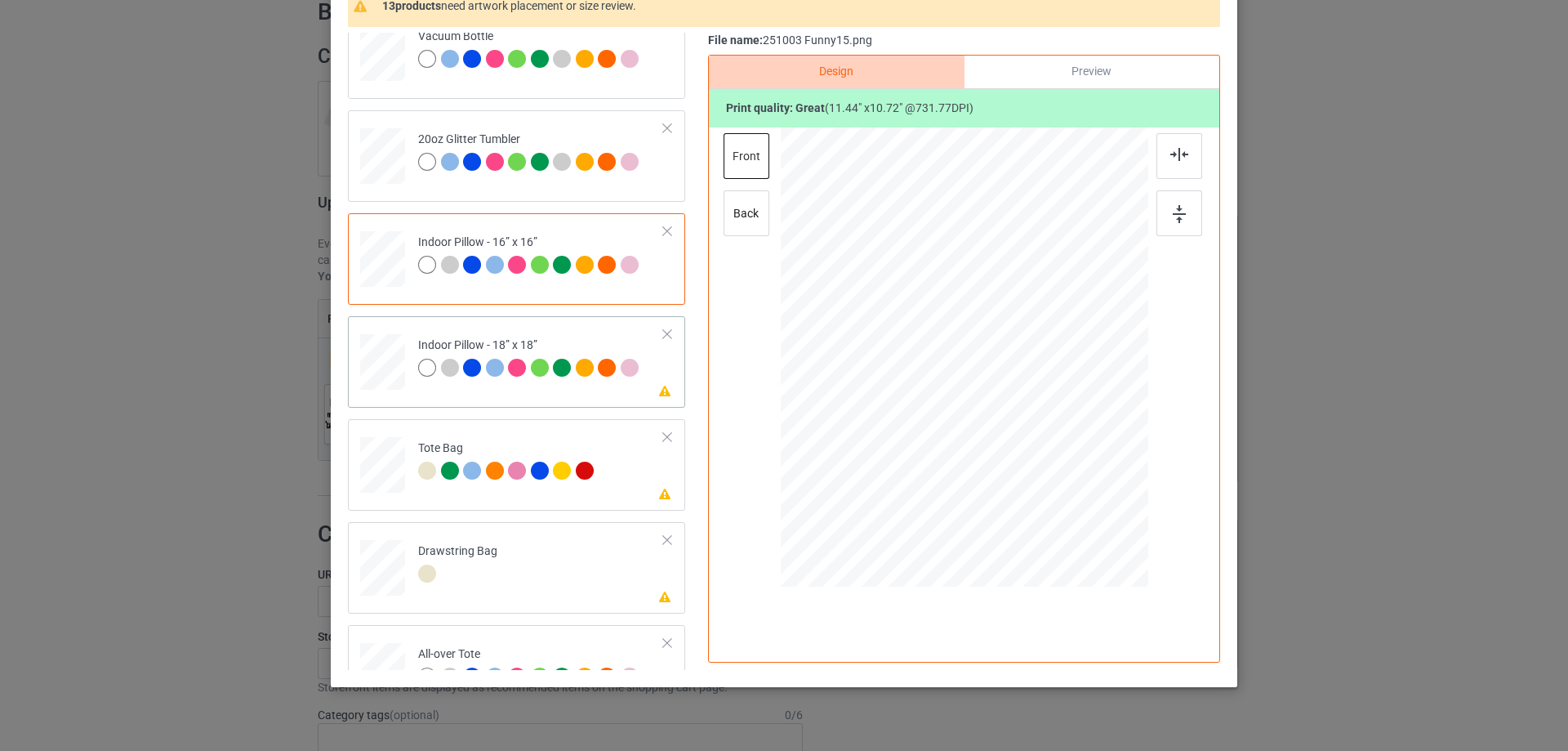
click at [371, 371] on div at bounding box center [383, 362] width 45 height 45
drag, startPoint x: 1078, startPoint y: 474, endPoint x: 1085, endPoint y: 480, distance: 9.2
click at [1086, 480] on div at bounding box center [1092, 477] width 14 height 14
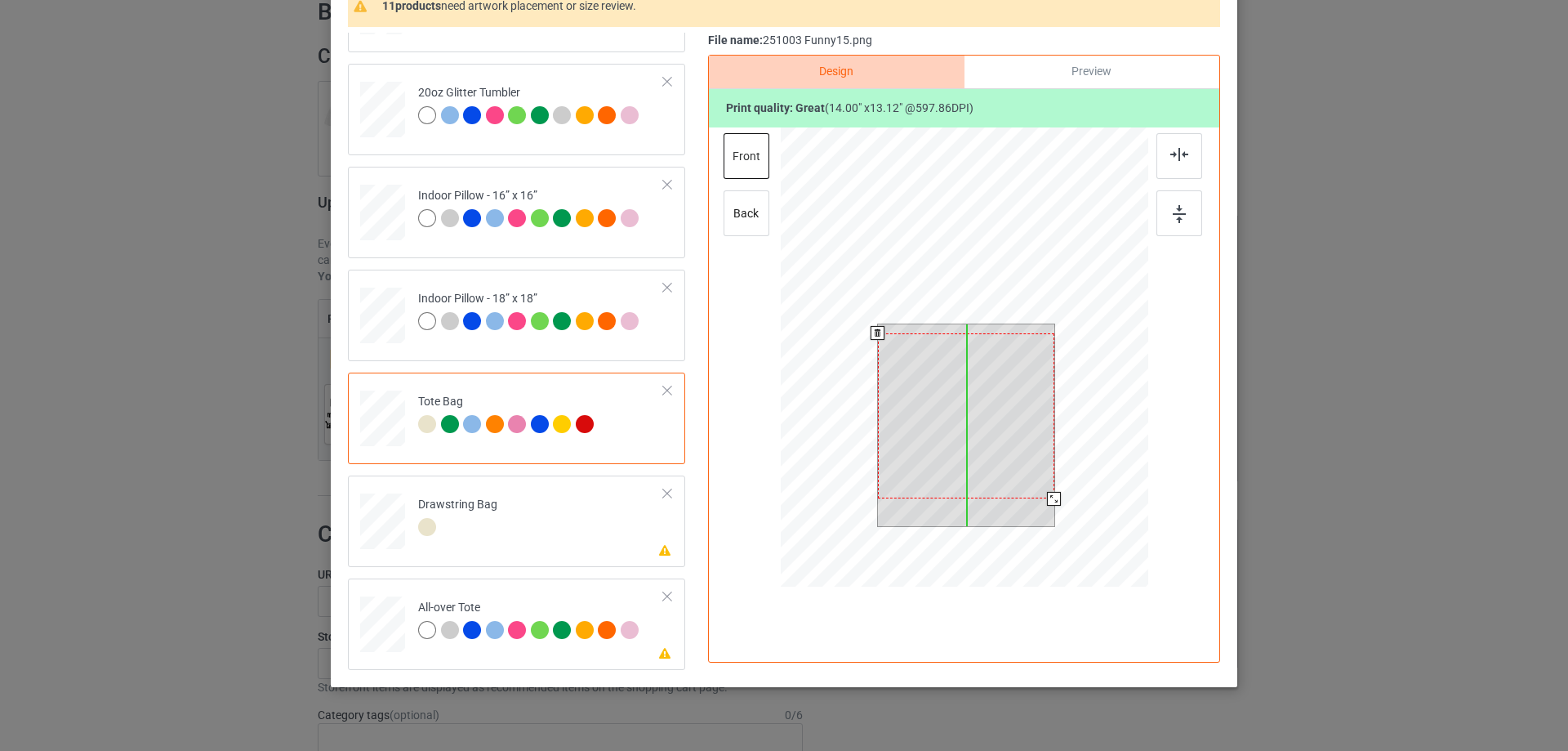
drag, startPoint x: 1013, startPoint y: 448, endPoint x: 1016, endPoint y: 457, distance: 9.5
click at [1016, 457] on div at bounding box center [966, 415] width 176 height 165
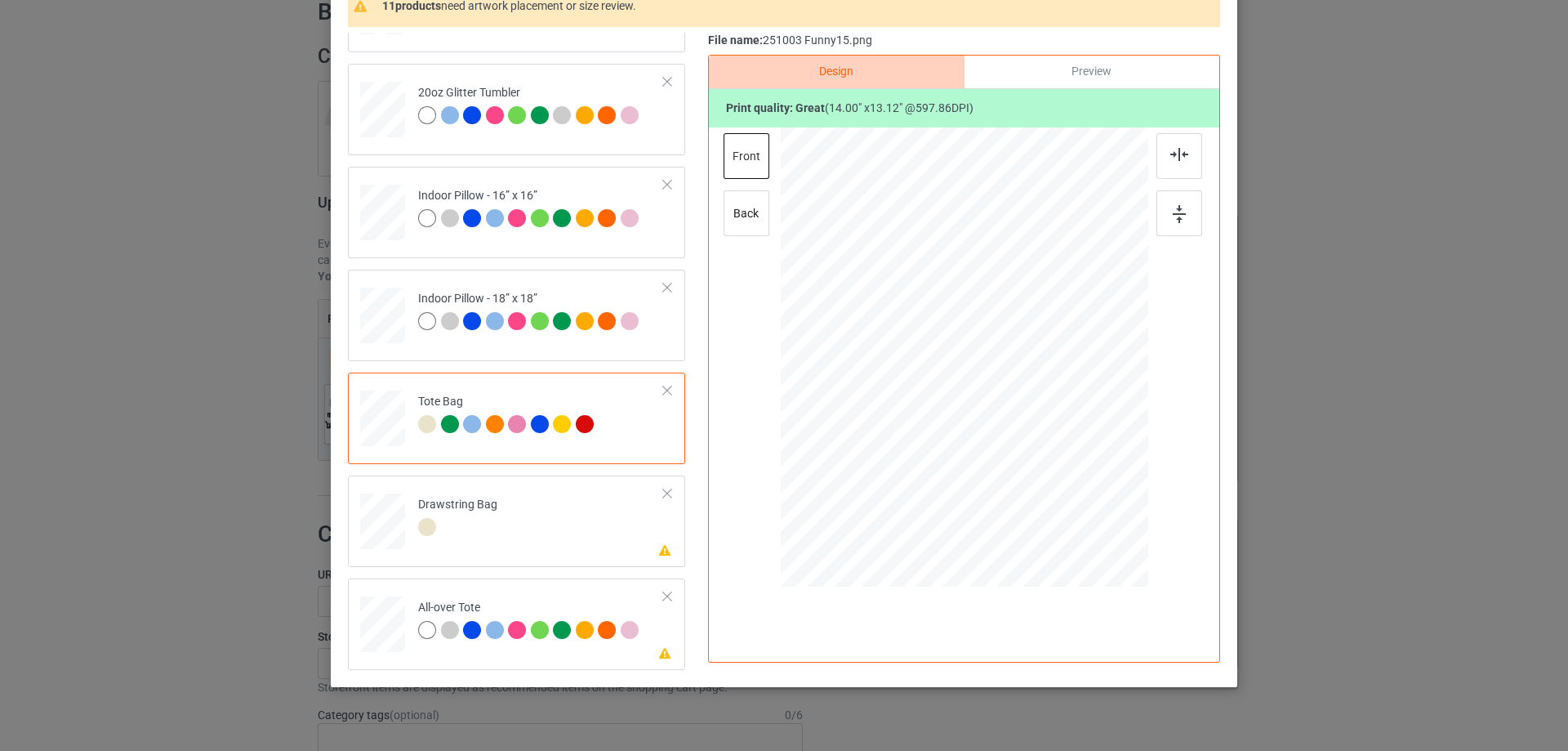
scroll to position [192, 0]
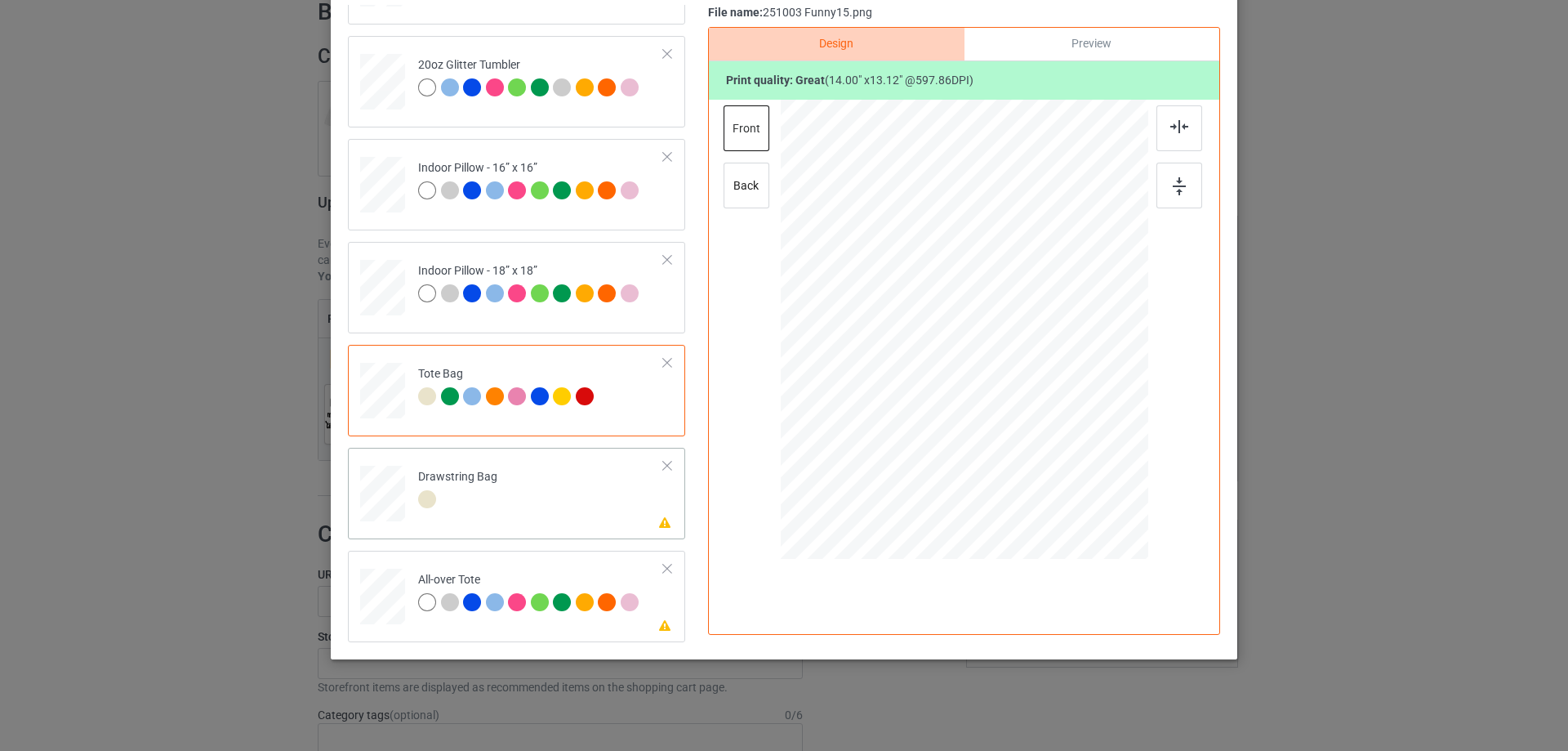
click at [374, 503] on div at bounding box center [383, 494] width 17 height 20
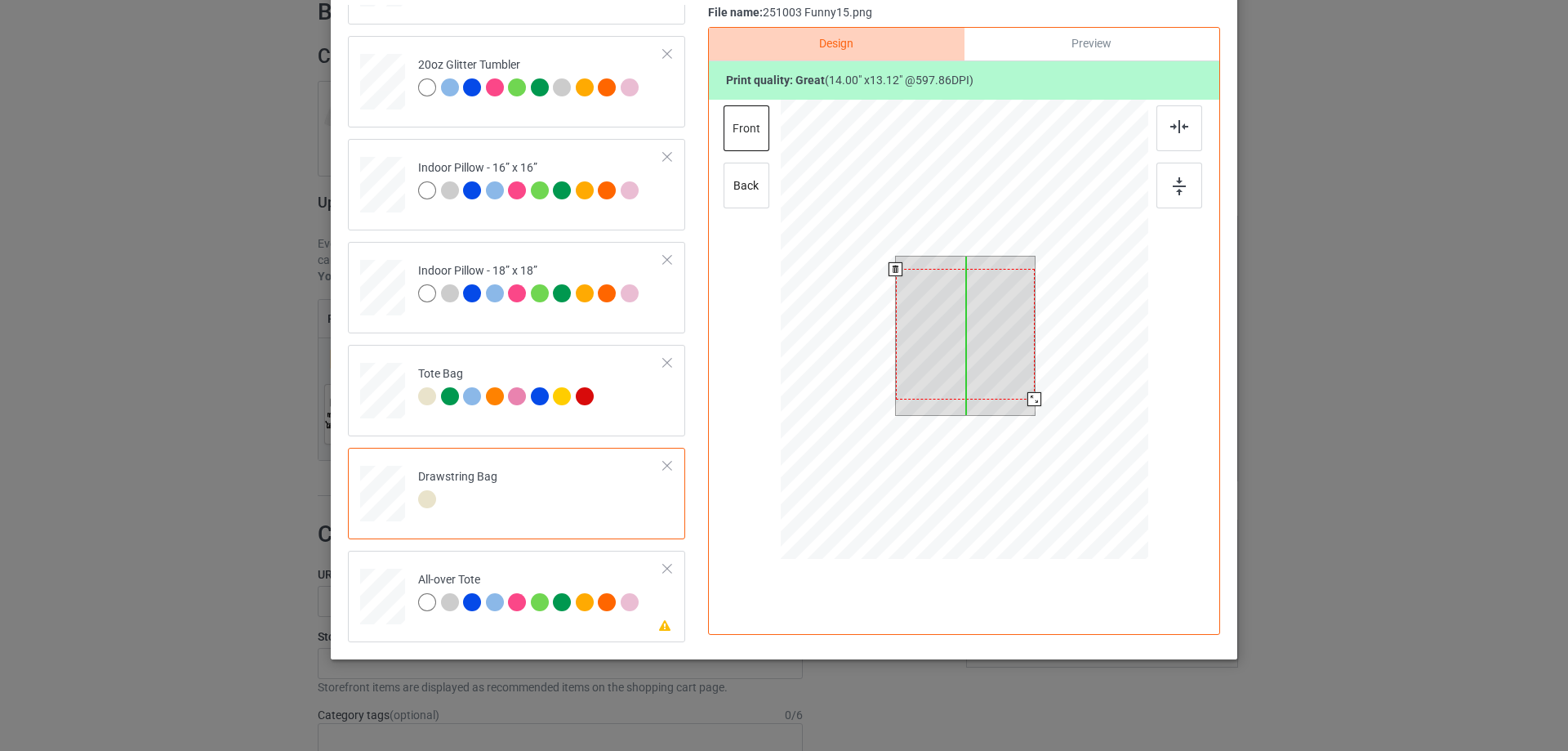
click at [978, 367] on div at bounding box center [965, 334] width 139 height 130
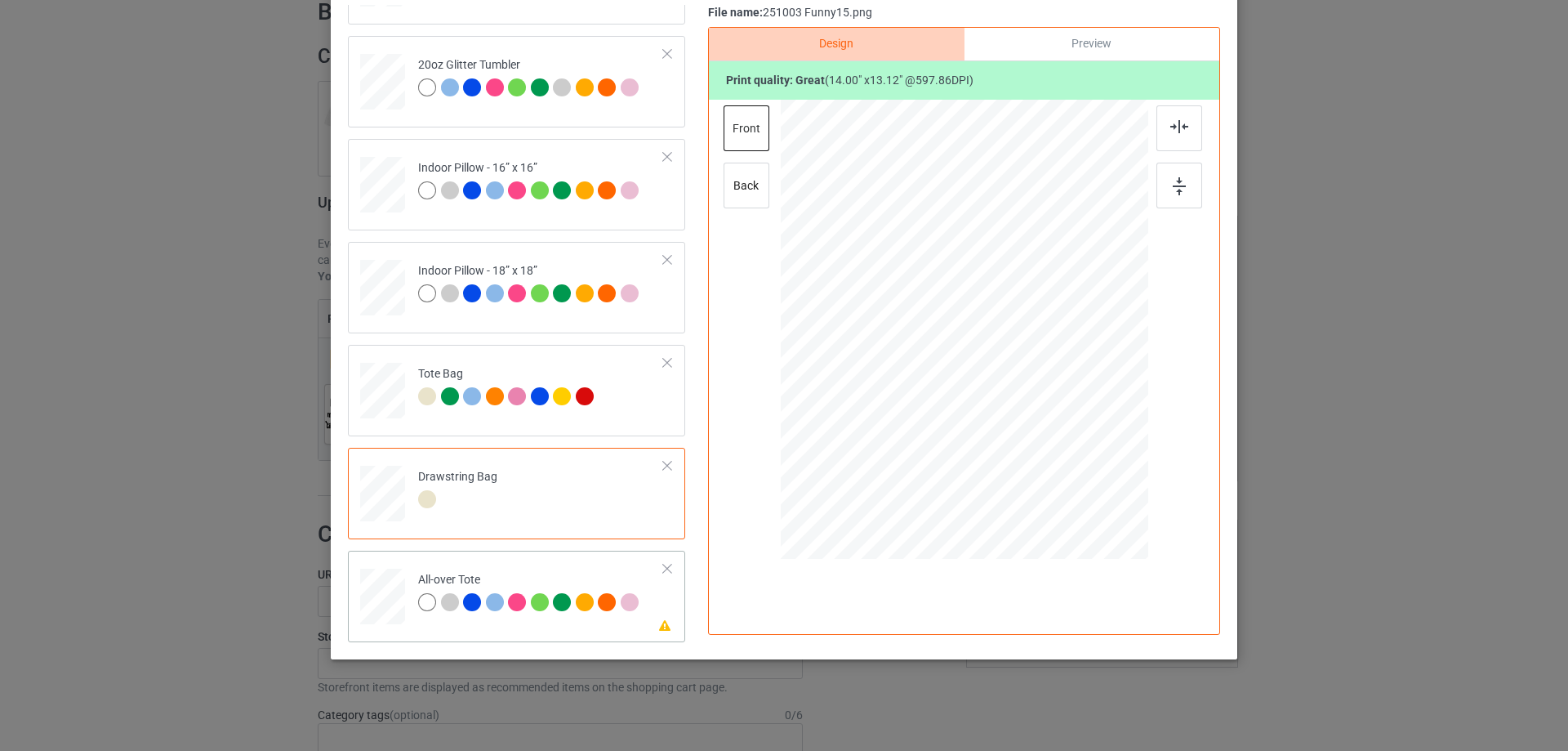
click at [369, 597] on div at bounding box center [383, 597] width 45 height 45
drag, startPoint x: 1066, startPoint y: 435, endPoint x: 1092, endPoint y: 481, distance: 52.8
click at [1092, 481] on div at bounding box center [964, 330] width 367 height 367
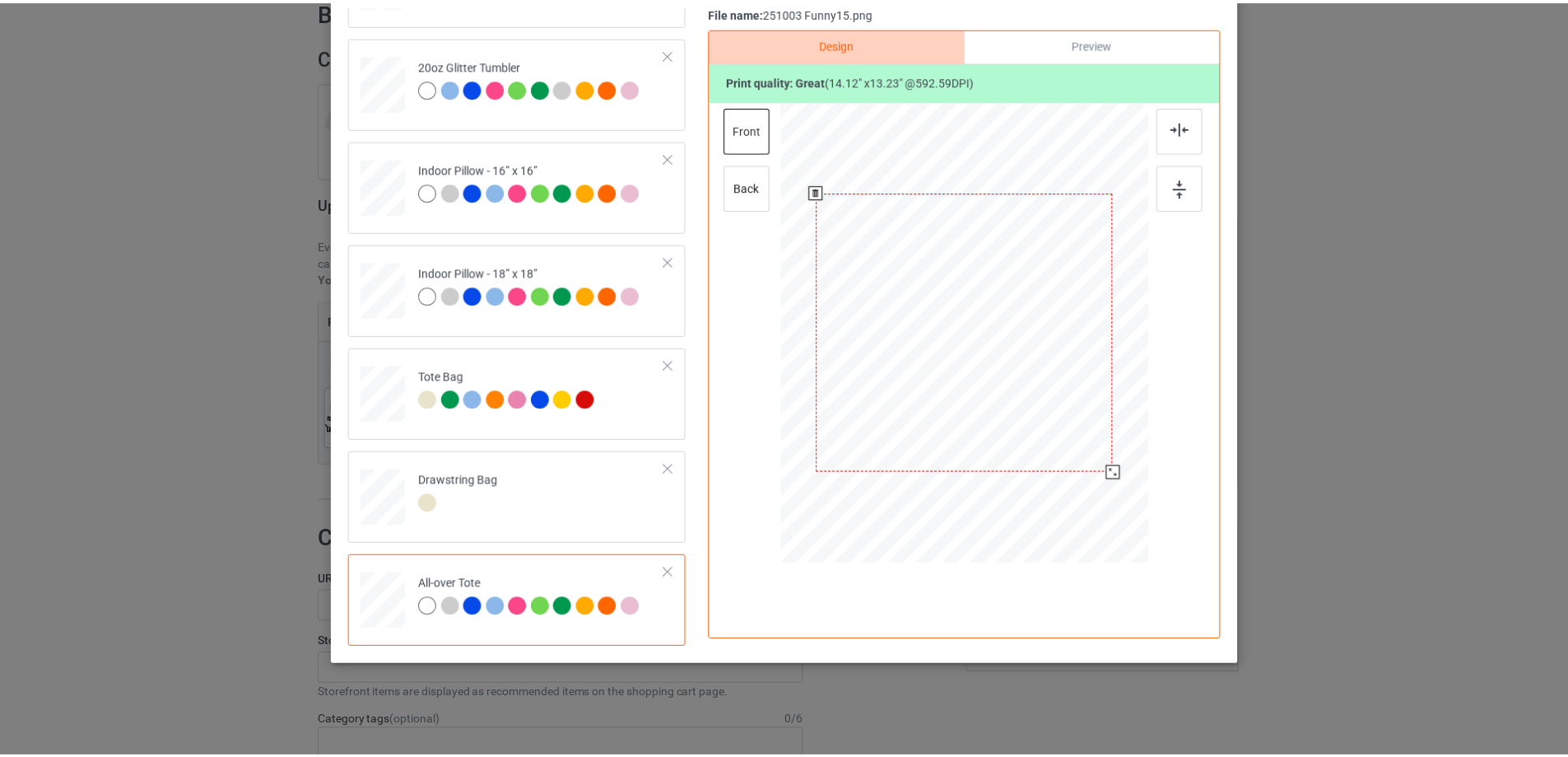
scroll to position [29, 0]
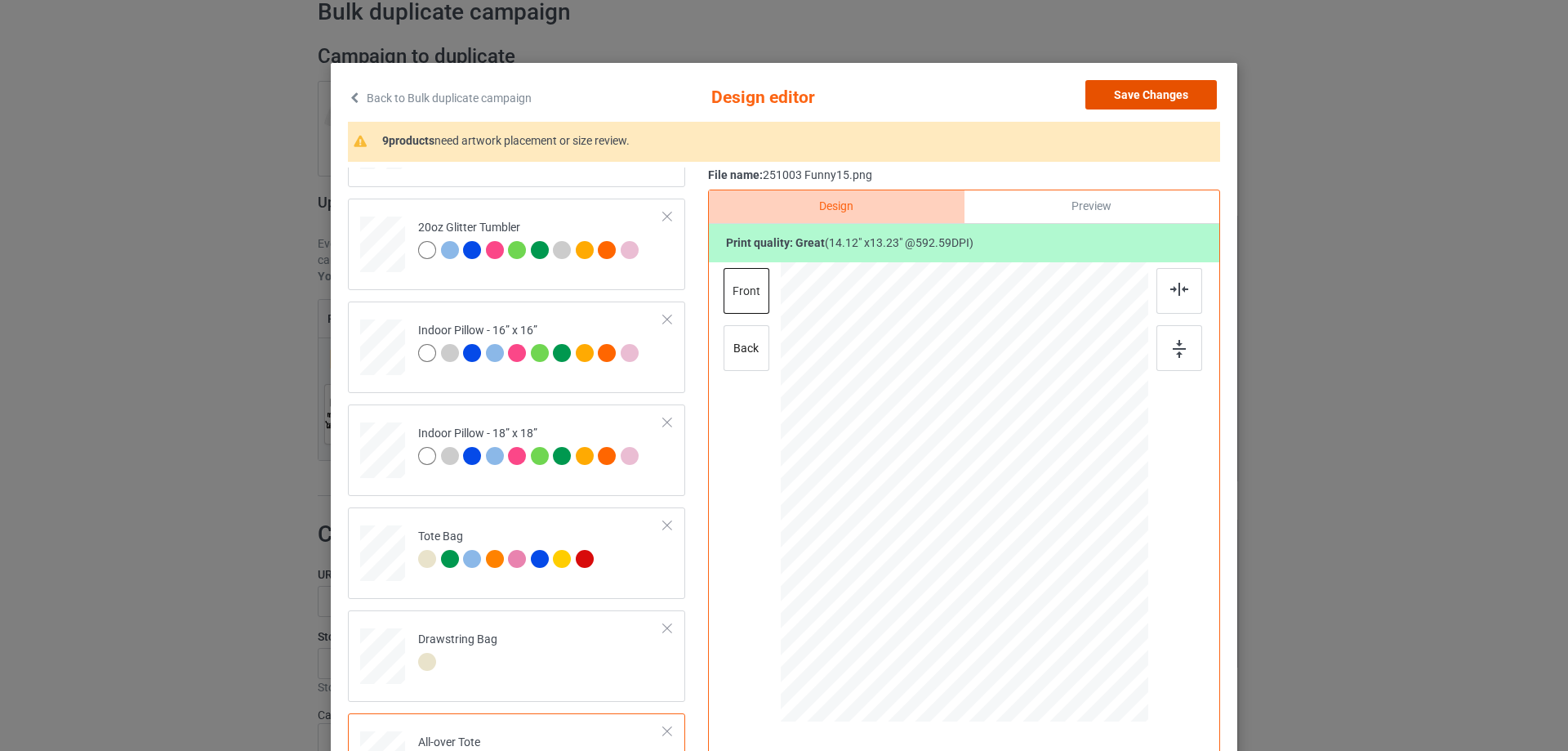
click at [1188, 95] on button "Save Changes" at bounding box center [1151, 95] width 131 height 30
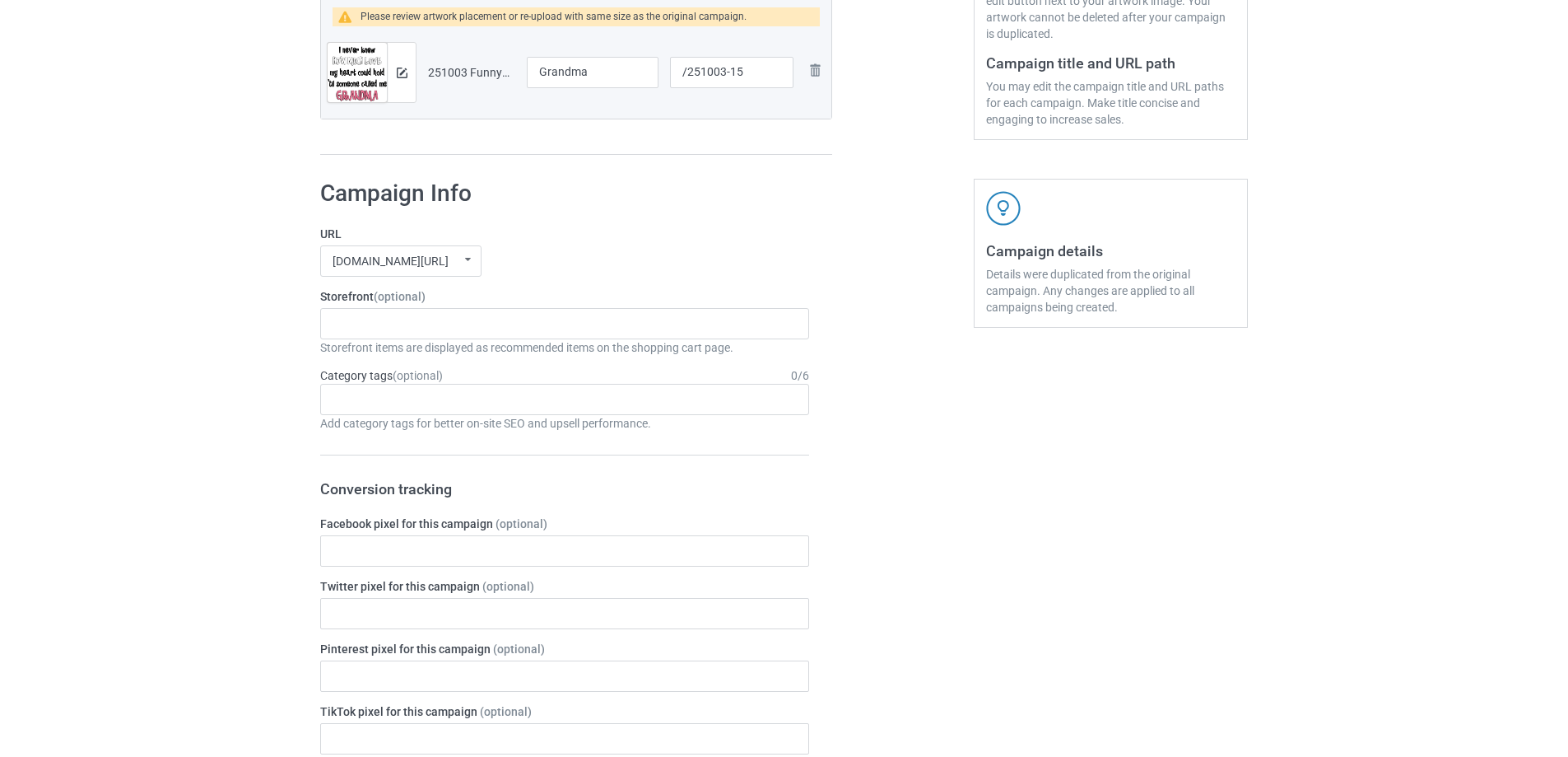
scroll to position [1372, 0]
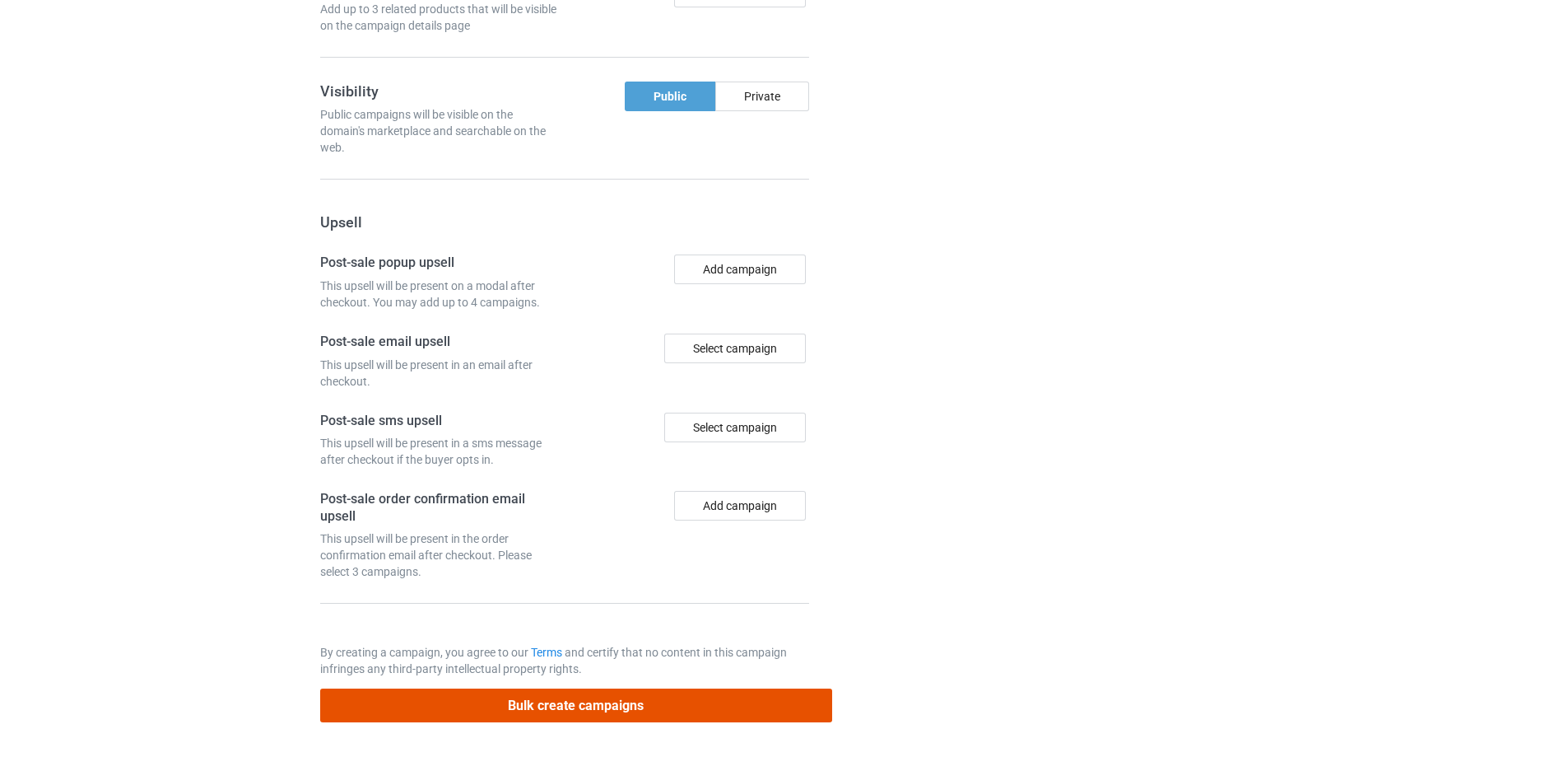
click at [627, 706] on button "Bulk create campaigns" at bounding box center [576, 705] width 512 height 34
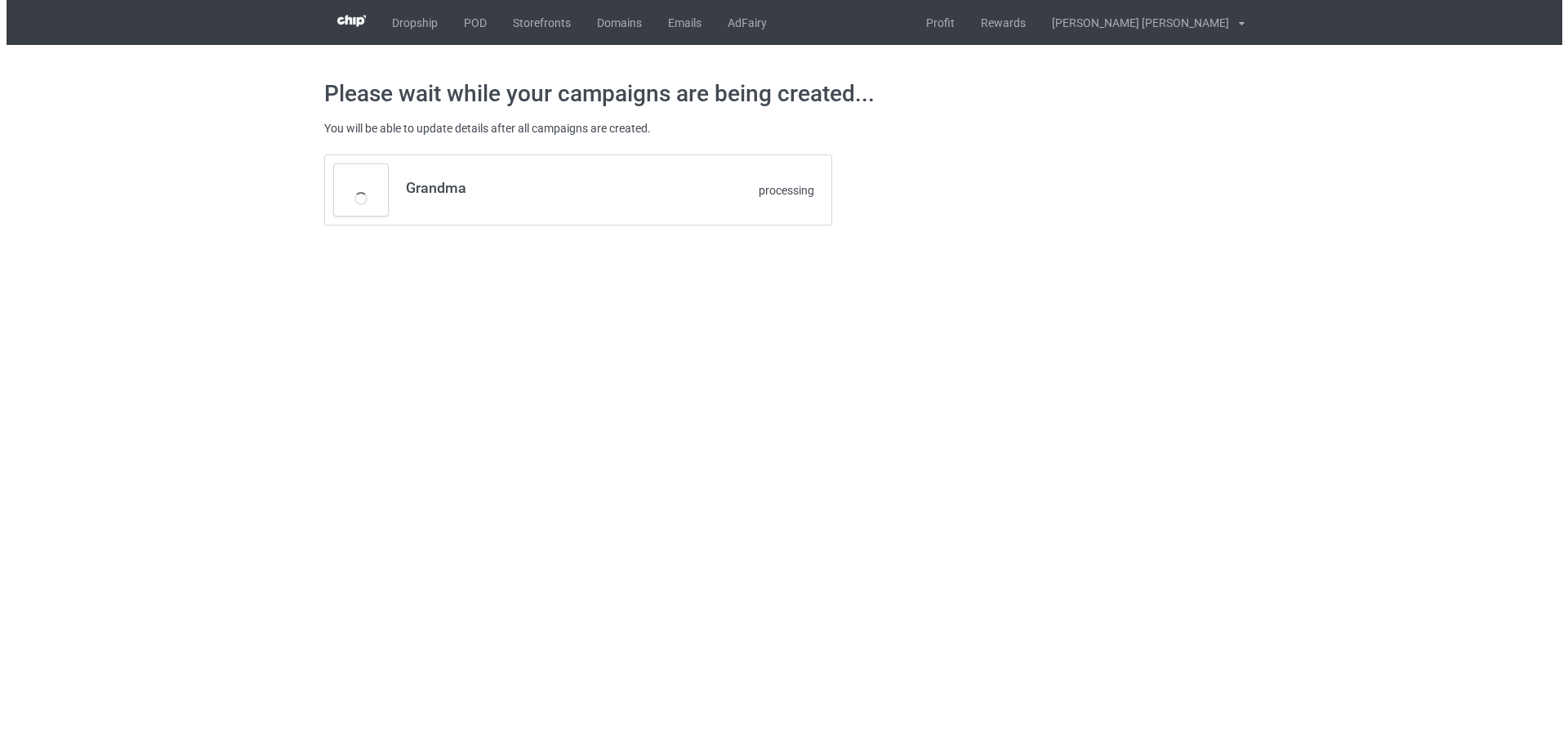
scroll to position [0, 0]
